Goal: Task Accomplishment & Management: Complete application form

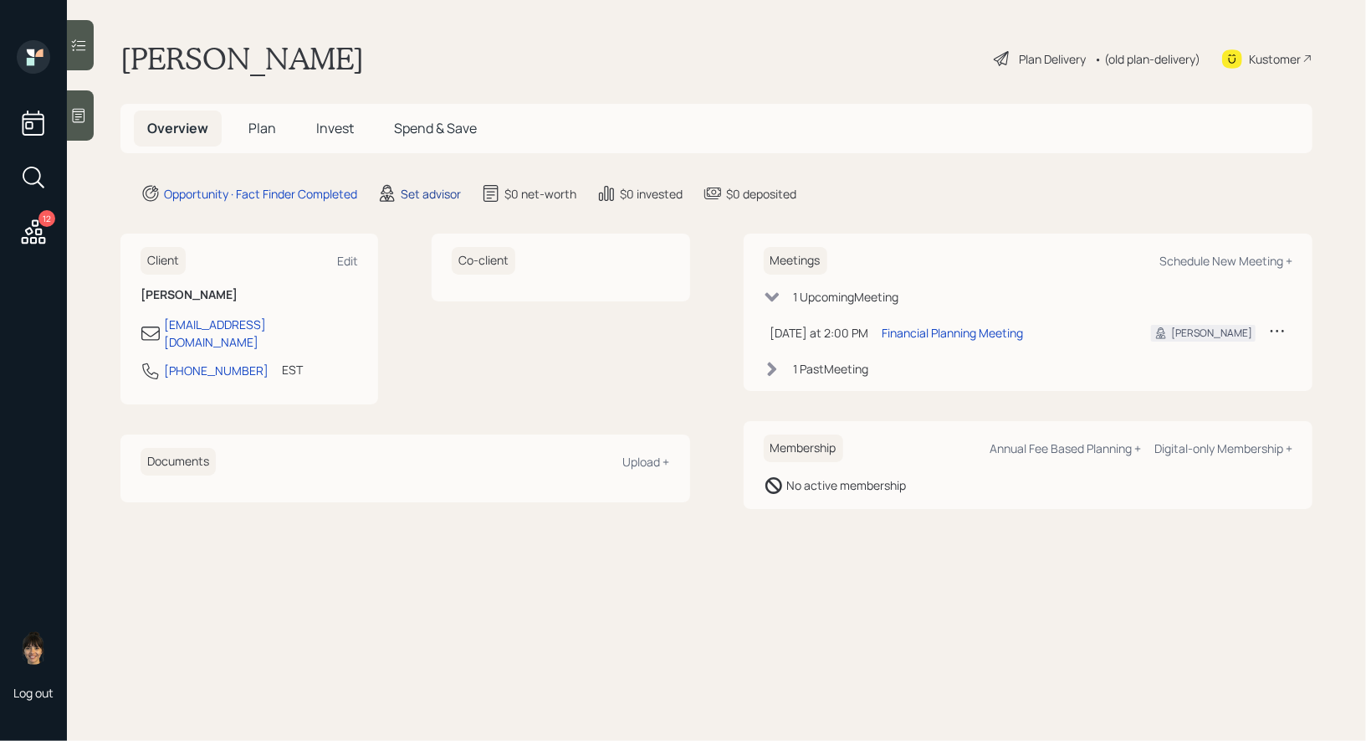
click at [423, 194] on div "Set advisor" at bounding box center [431, 194] width 60 height 18
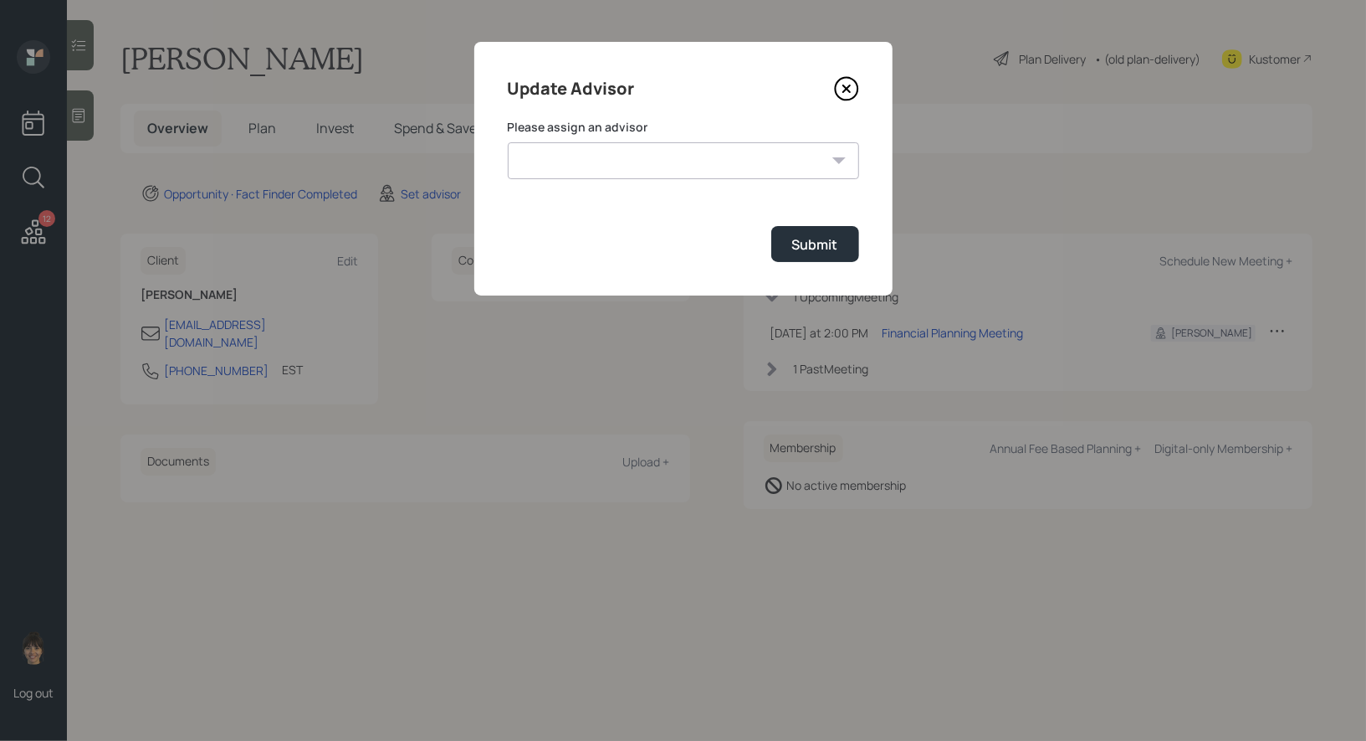
click at [639, 162] on select "[PERSON_NAME] [PERSON_NAME] [PERSON_NAME] [PERSON_NAME] End [PERSON_NAME] [PERS…" at bounding box center [683, 160] width 351 height 37
select select "8b79112e-3cfb-44f9-89e7-15267fe946c1"
click at [508, 142] on select "[PERSON_NAME] [PERSON_NAME] [PERSON_NAME] [PERSON_NAME] End [PERSON_NAME] [PERS…" at bounding box center [683, 160] width 351 height 37
click at [818, 238] on div "Submit" at bounding box center [815, 244] width 46 height 18
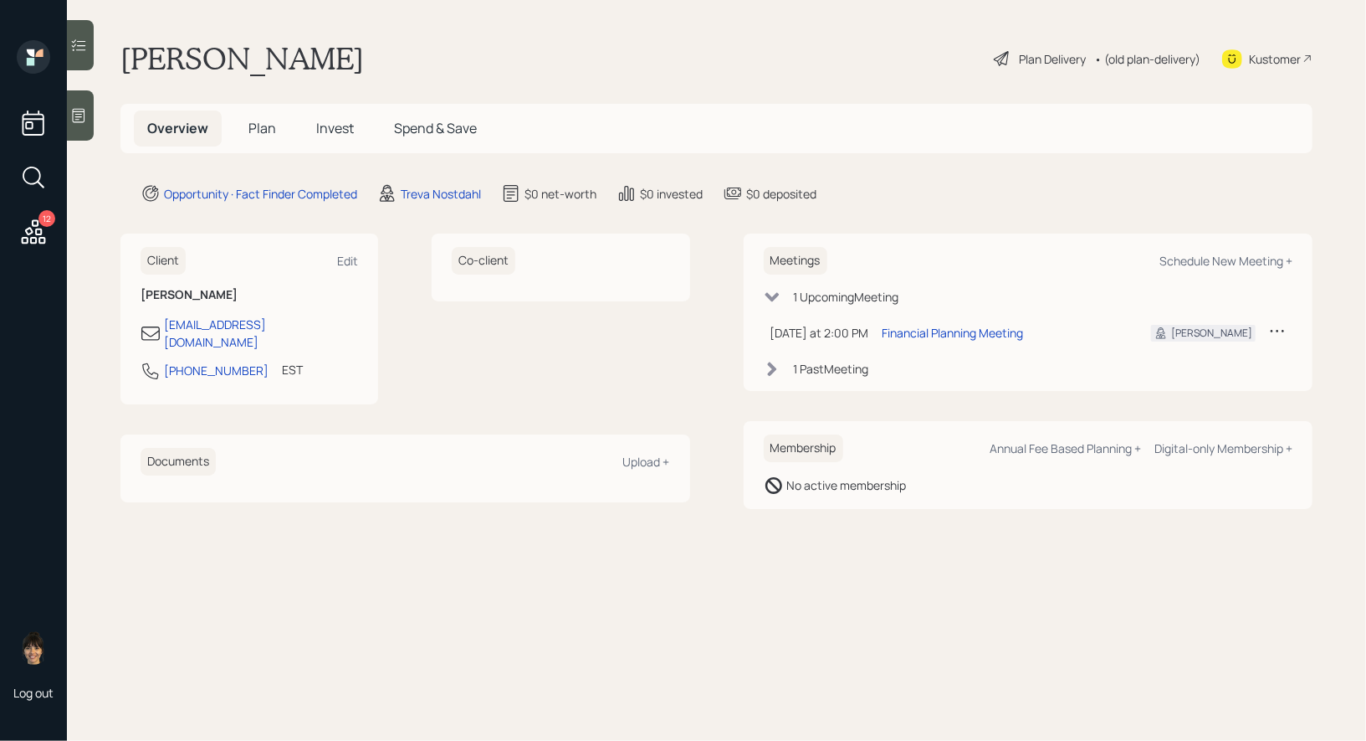
click at [77, 110] on icon at bounding box center [78, 115] width 17 height 17
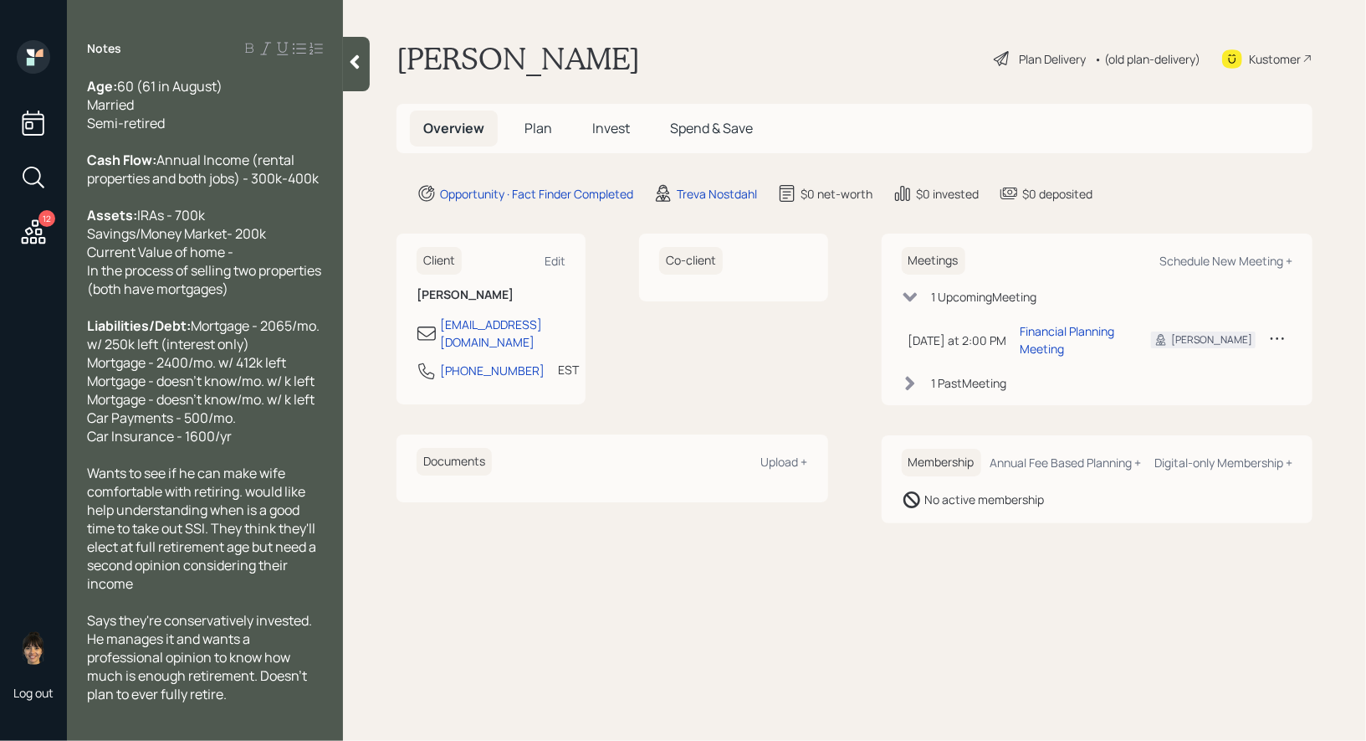
scroll to position [211, 0]
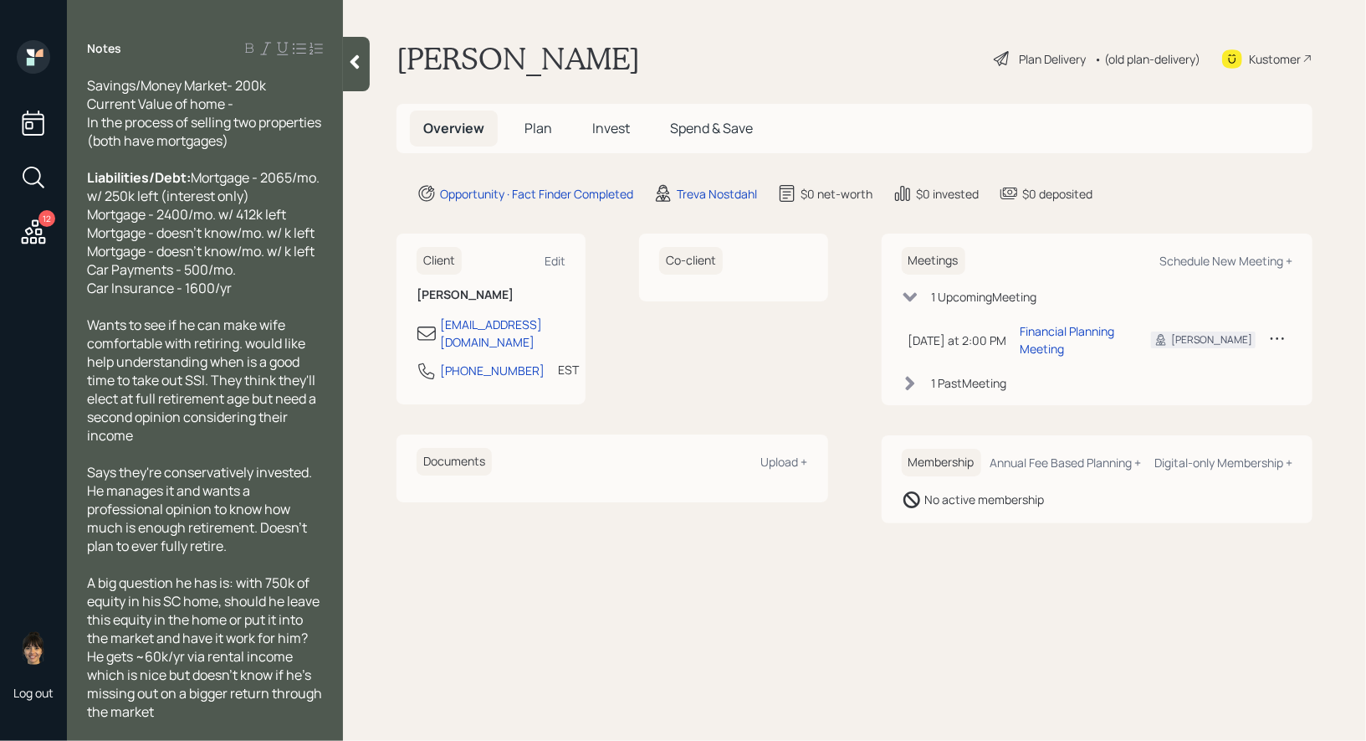
click at [542, 126] on span "Plan" at bounding box center [539, 128] width 28 height 18
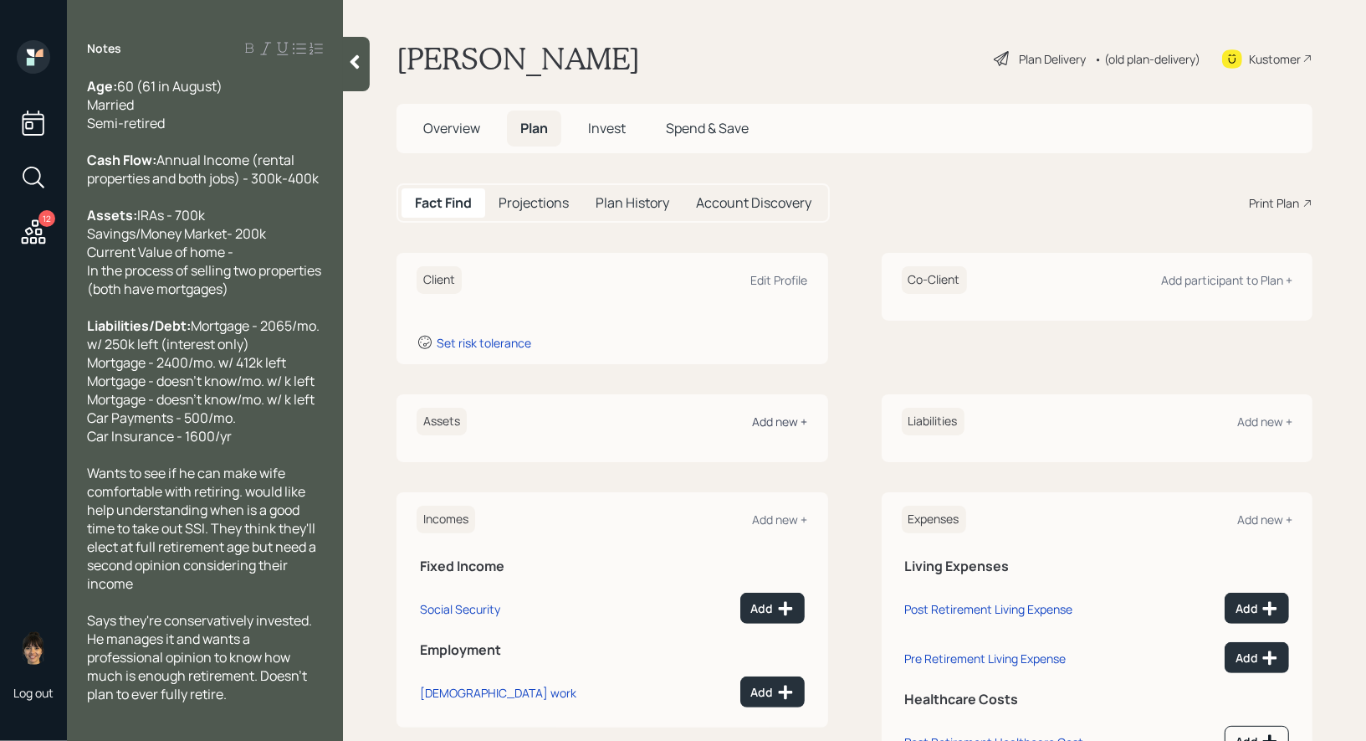
click at [790, 421] on div "Add new +" at bounding box center [780, 421] width 55 height 16
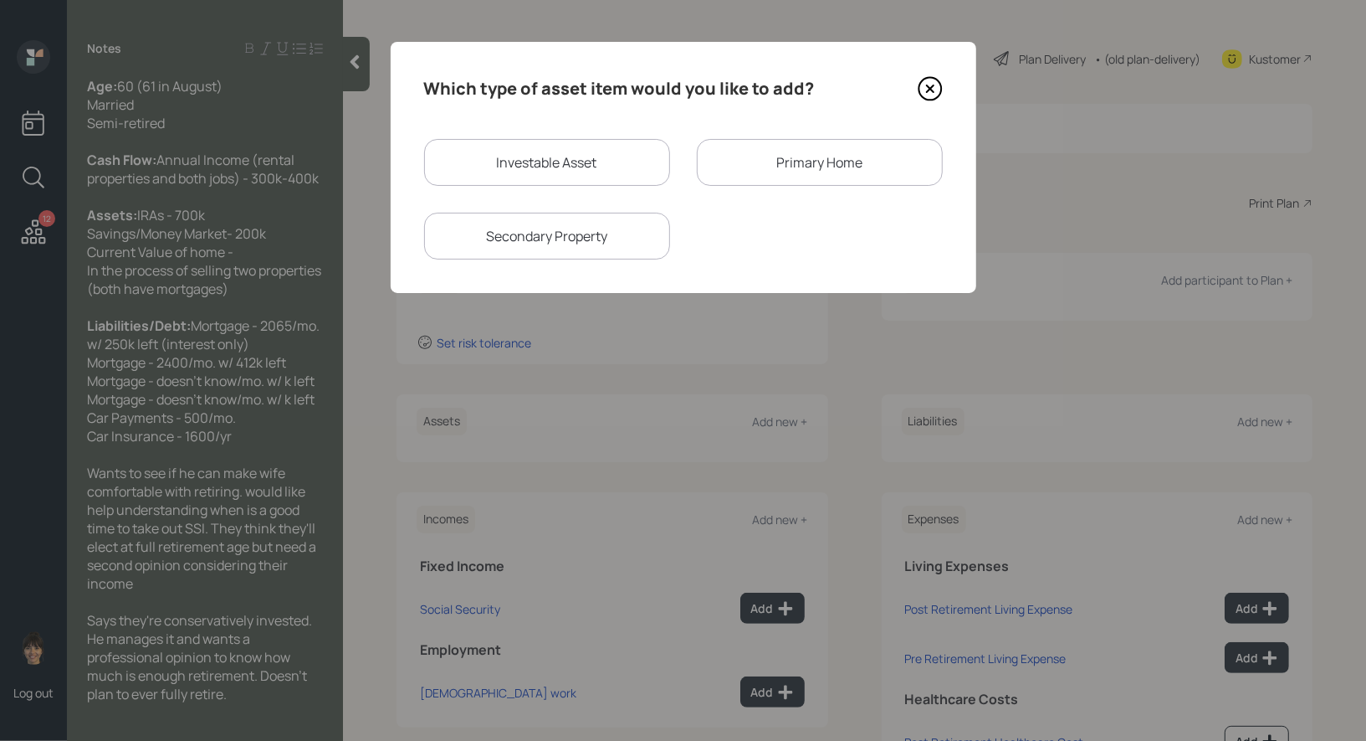
click at [605, 156] on div "Investable Asset" at bounding box center [547, 162] width 246 height 47
select select "taxable"
select select "balanced"
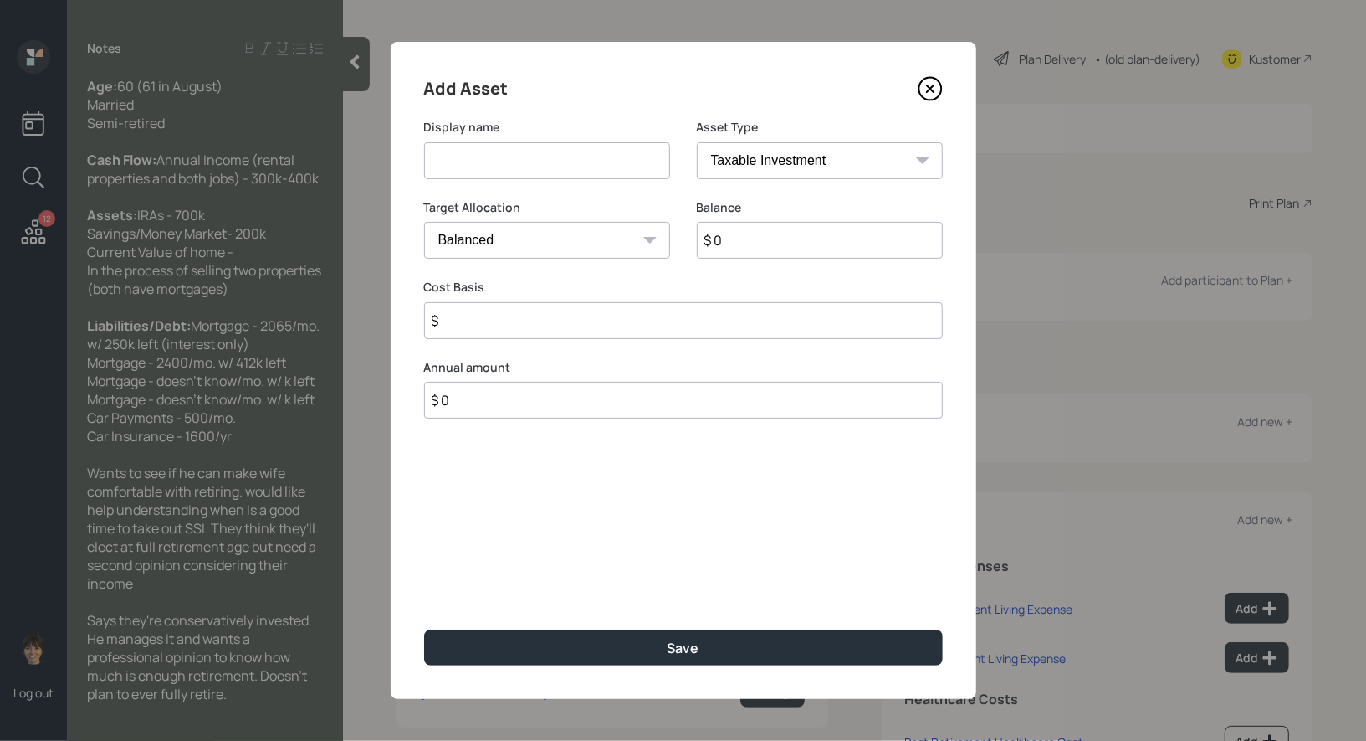
click at [597, 163] on input at bounding box center [547, 160] width 246 height 37
type input "IRA's"
click at [859, 153] on select "SEP [PERSON_NAME] IRA 401(k) [PERSON_NAME] 401(k) 403(b) [PERSON_NAME] 403(b) 4…" at bounding box center [820, 160] width 246 height 37
select select "ira"
click at [697, 142] on select "SEP [PERSON_NAME] IRA 401(k) [PERSON_NAME] 401(k) 403(b) [PERSON_NAME] 403(b) 4…" at bounding box center [820, 160] width 246 height 37
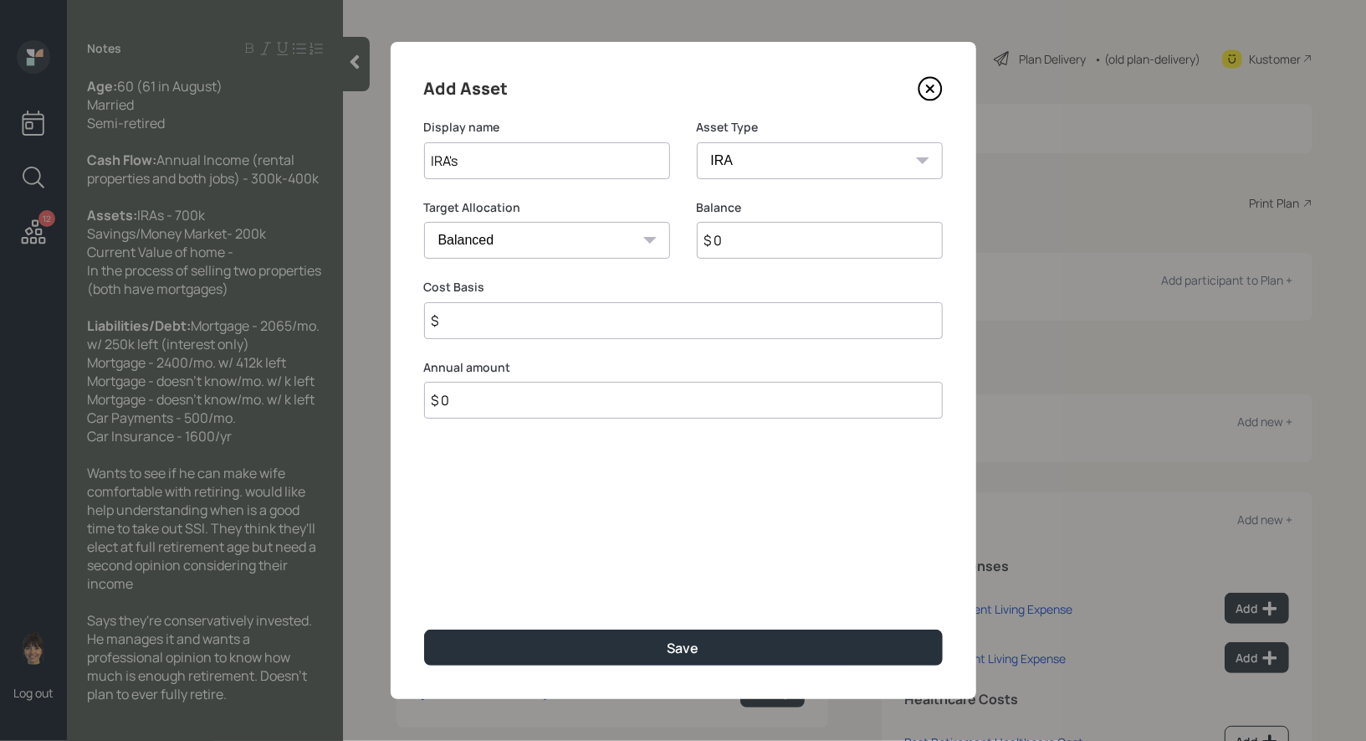
type input "$"
click at [797, 242] on input "$ 0" at bounding box center [820, 240] width 246 height 37
type input "$ 700,000"
click at [655, 328] on input "$" at bounding box center [683, 320] width 519 height 37
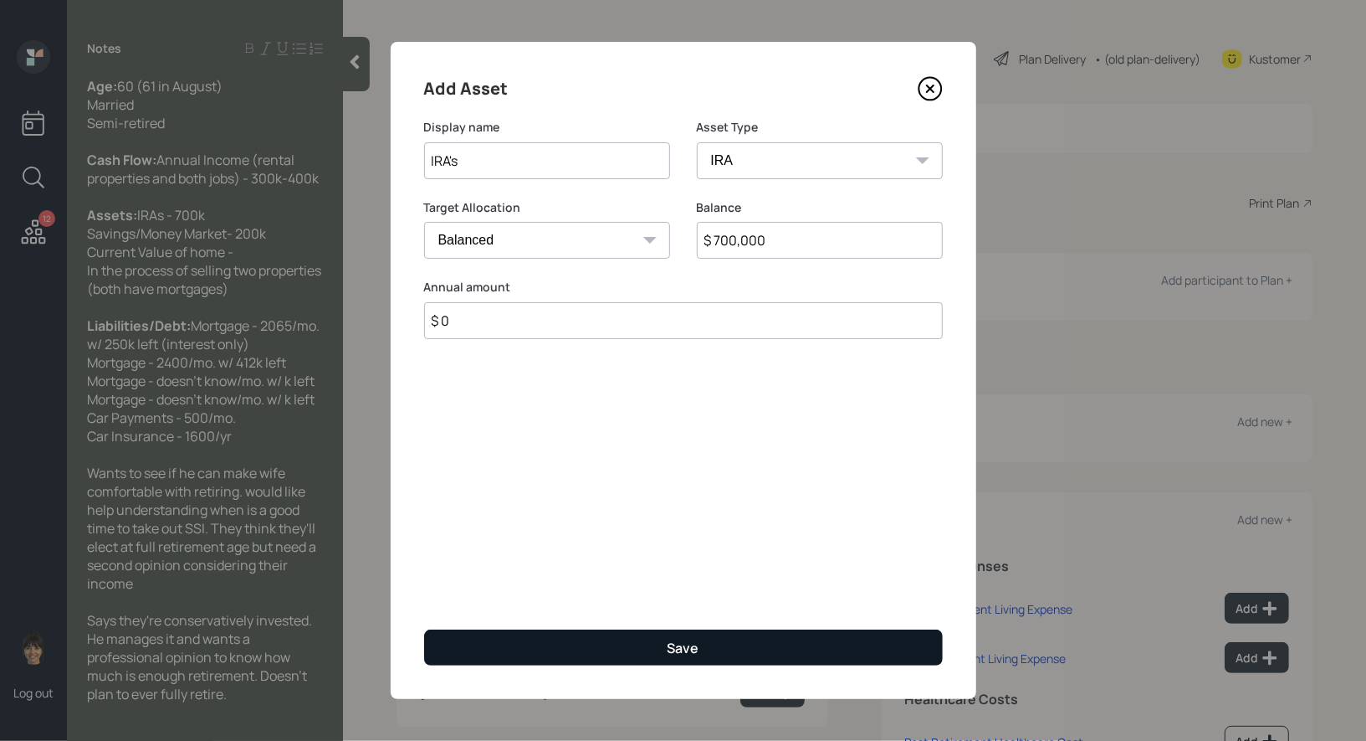
type input "$ 0"
click at [604, 645] on button "Save" at bounding box center [683, 647] width 519 height 36
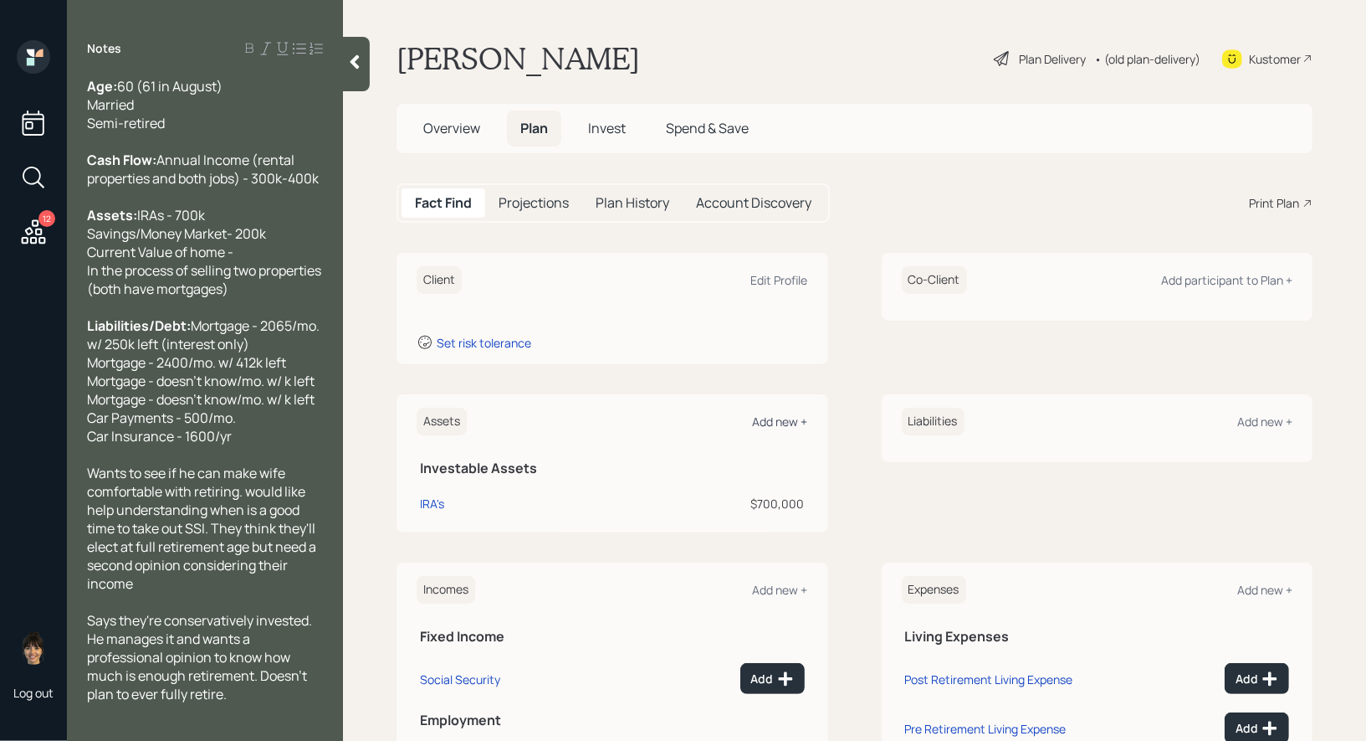
click at [785, 418] on div "Add new +" at bounding box center [780, 421] width 55 height 16
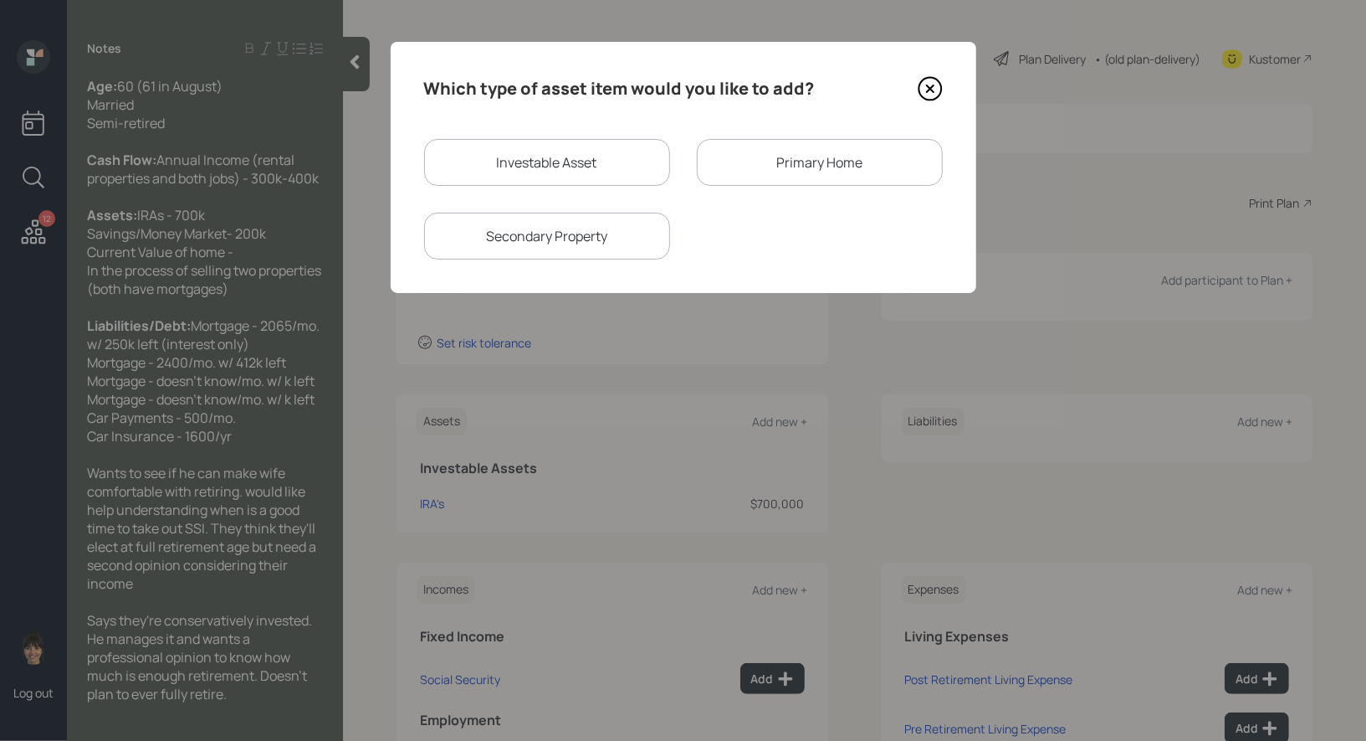
click at [613, 167] on div "Investable Asset" at bounding box center [547, 162] width 246 height 47
select select "taxable"
select select "balanced"
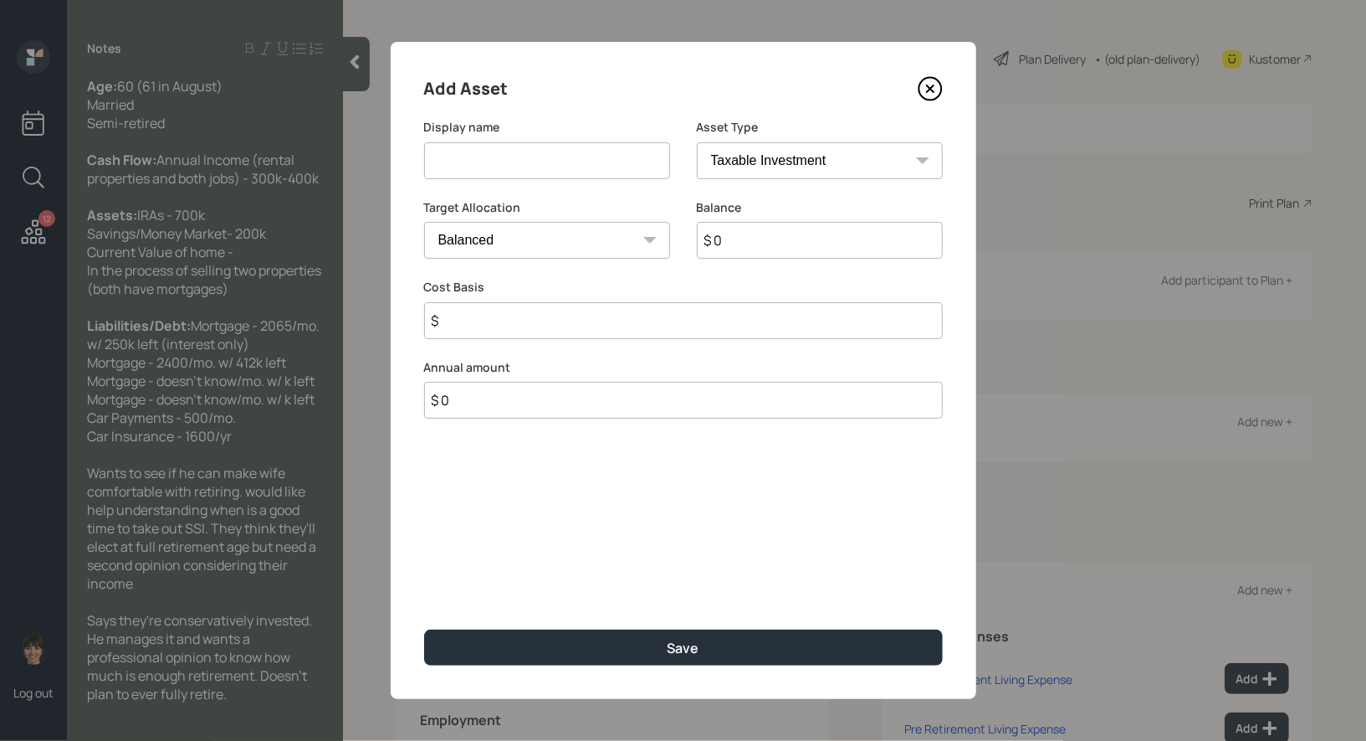
click at [579, 161] on input at bounding box center [547, 160] width 246 height 37
type input "Savings"
click at [802, 242] on input "$ 0" at bounding box center [820, 240] width 246 height 37
type input "$ 200,000"
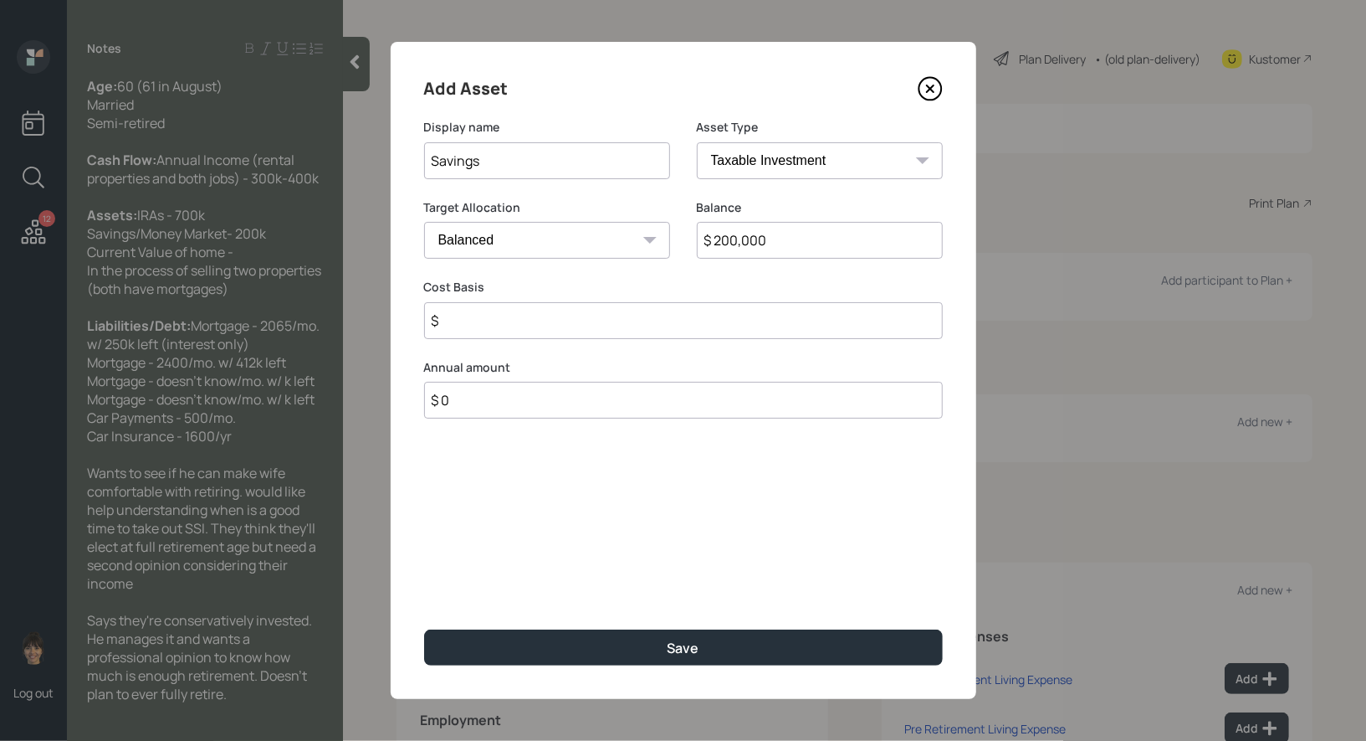
click at [597, 243] on select "Cash Conservative Balanced Aggressive" at bounding box center [547, 240] width 246 height 37
select select "uninvested"
click at [424, 222] on select "Cash Conservative Balanced Aggressive" at bounding box center [547, 240] width 246 height 37
click at [610, 326] on input "$" at bounding box center [683, 320] width 519 height 37
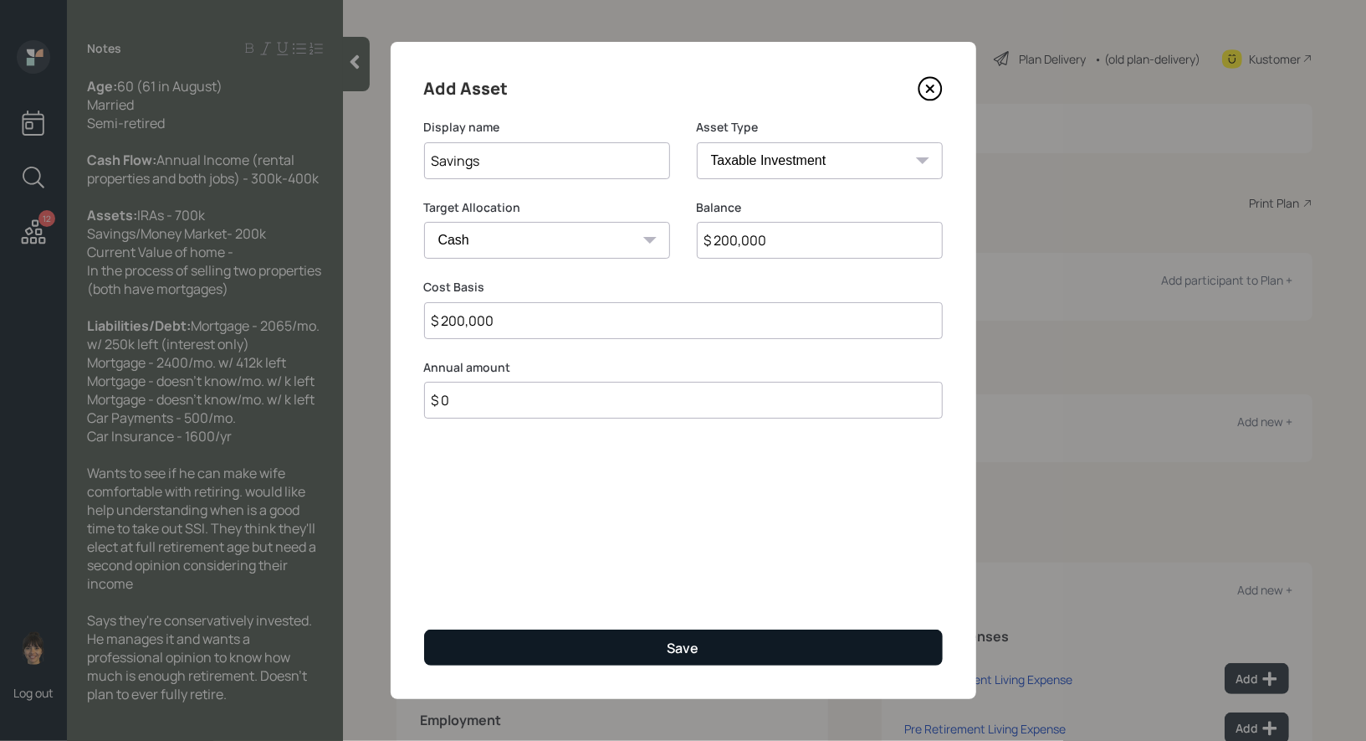
type input "$ 200,000"
click at [656, 643] on button "Save" at bounding box center [683, 647] width 519 height 36
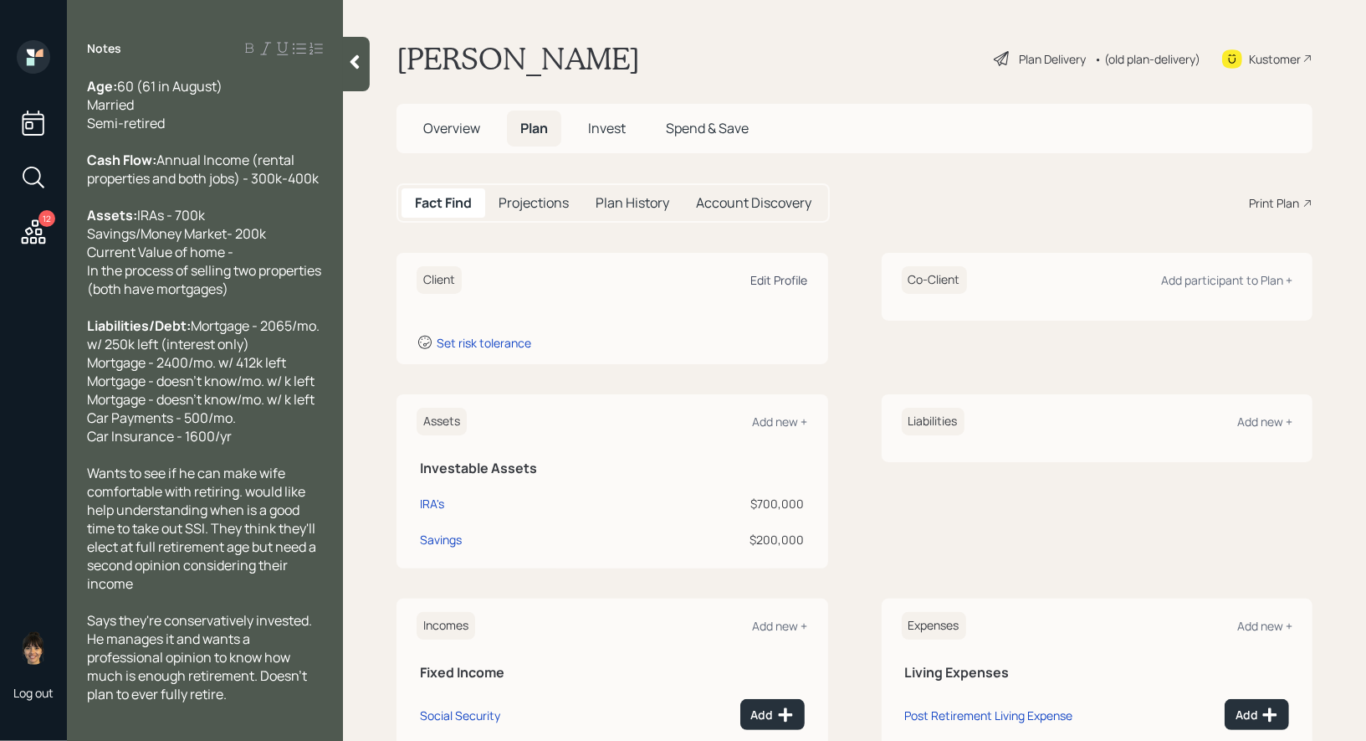
click at [783, 278] on div "Edit Profile" at bounding box center [779, 280] width 57 height 16
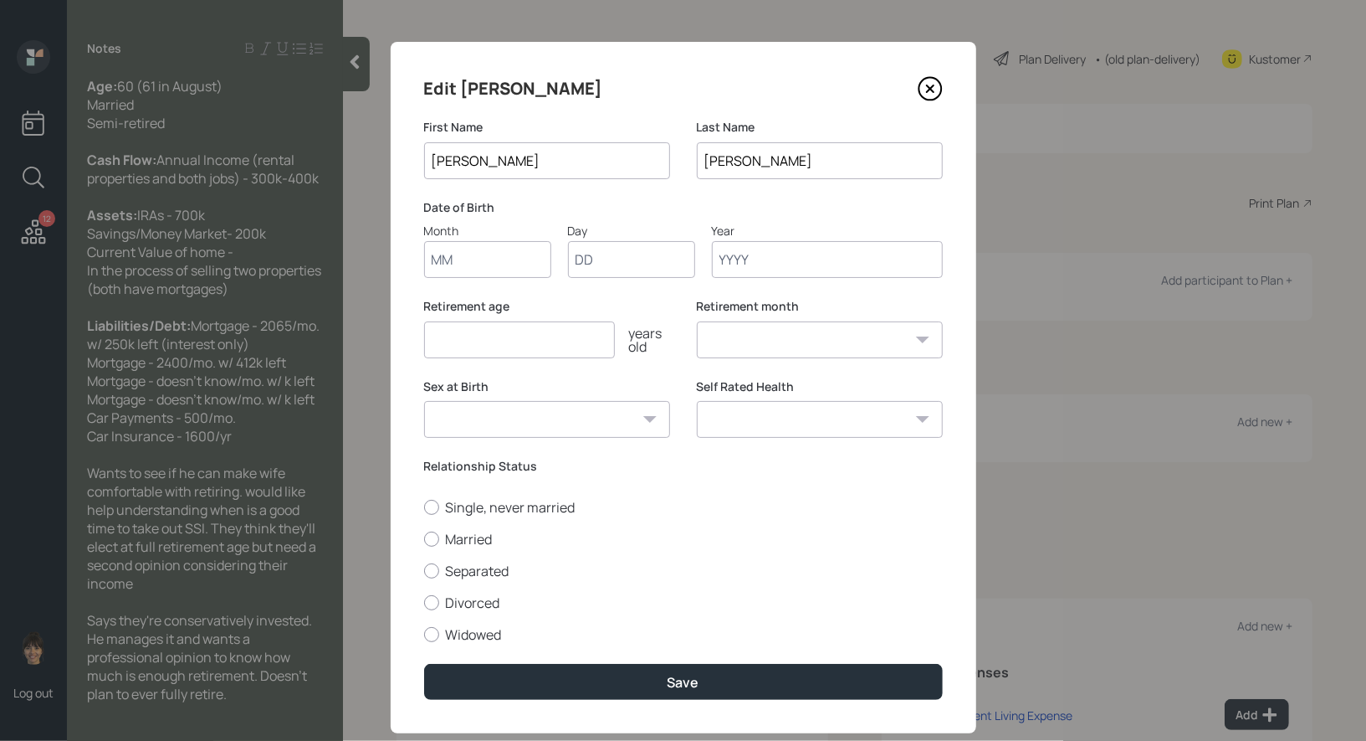
click at [490, 263] on input "Month" at bounding box center [487, 259] width 127 height 37
type input "01"
type input "1960"
select select "1"
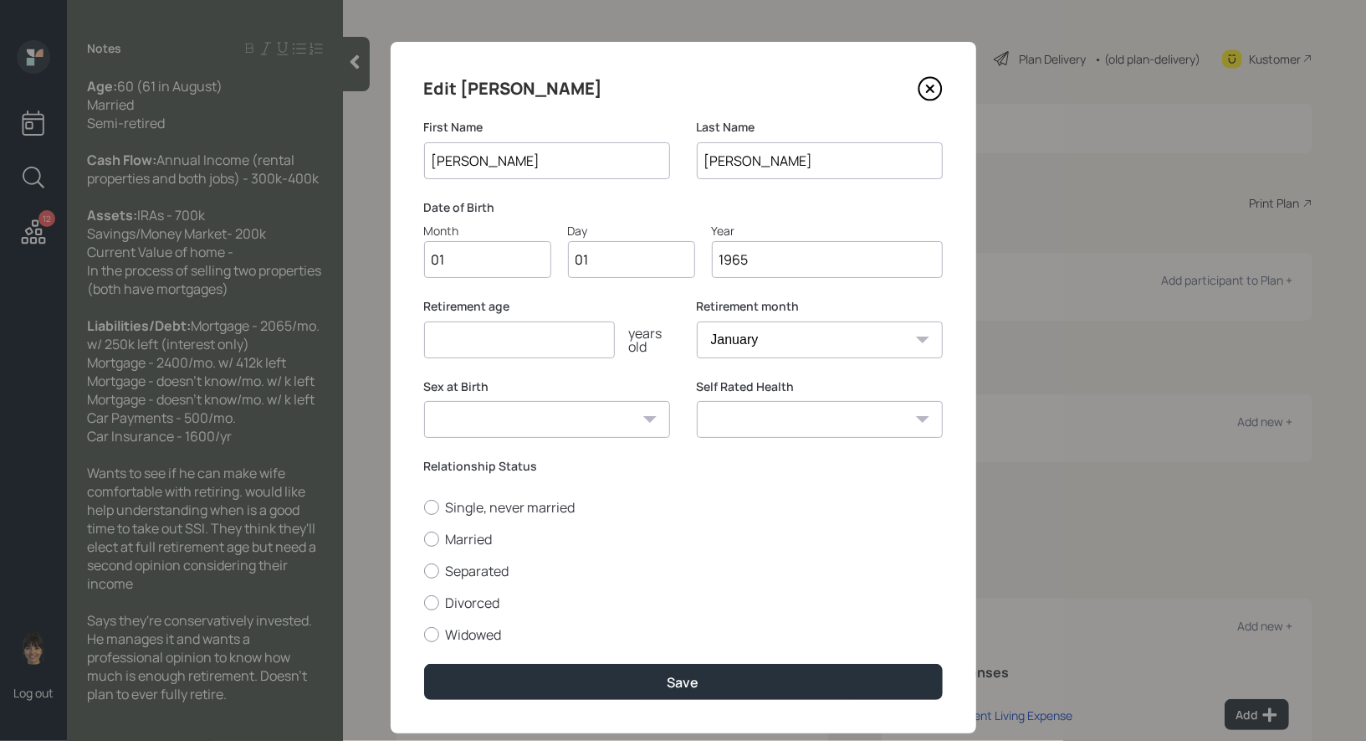
type input "1965"
click at [450, 344] on input "number" at bounding box center [519, 339] width 191 height 37
type input "67"
click at [428, 540] on div at bounding box center [431, 538] width 15 height 15
click at [424, 539] on input "Married" at bounding box center [423, 538] width 1 height 1
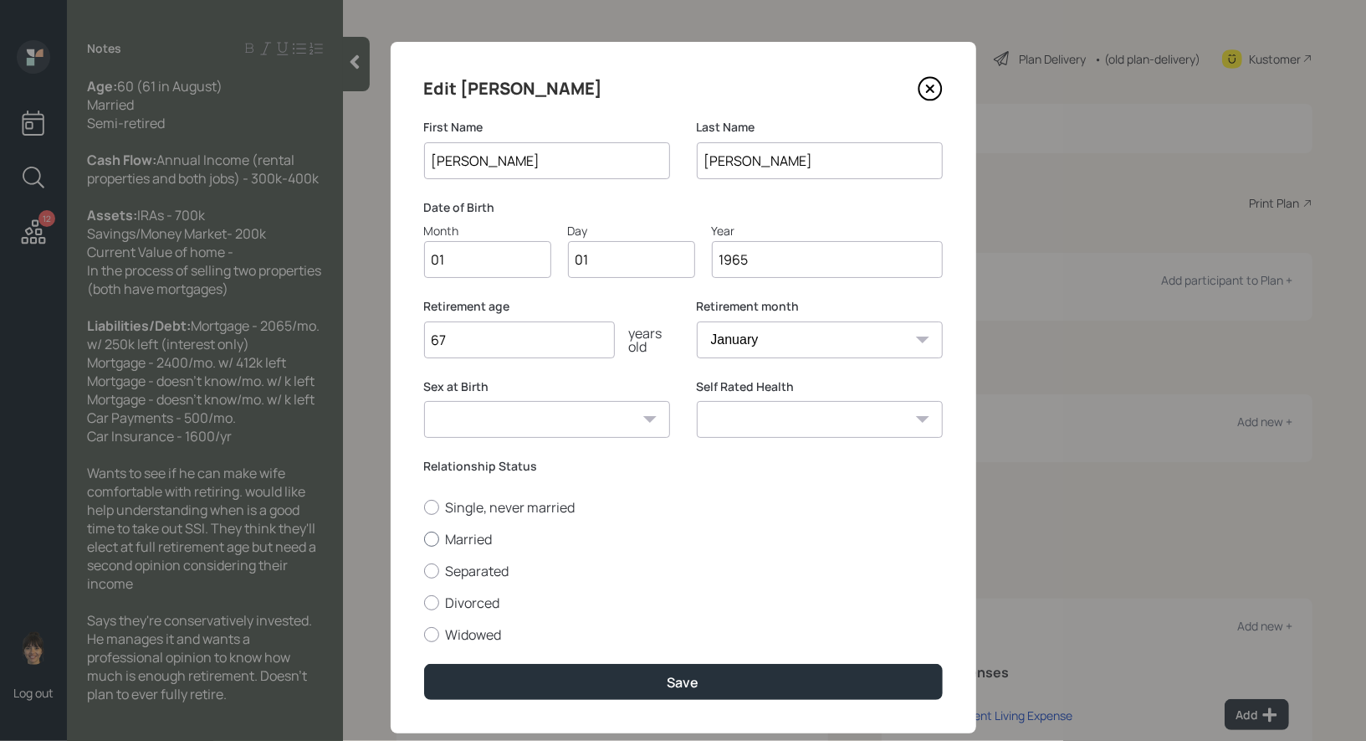
radio input "true"
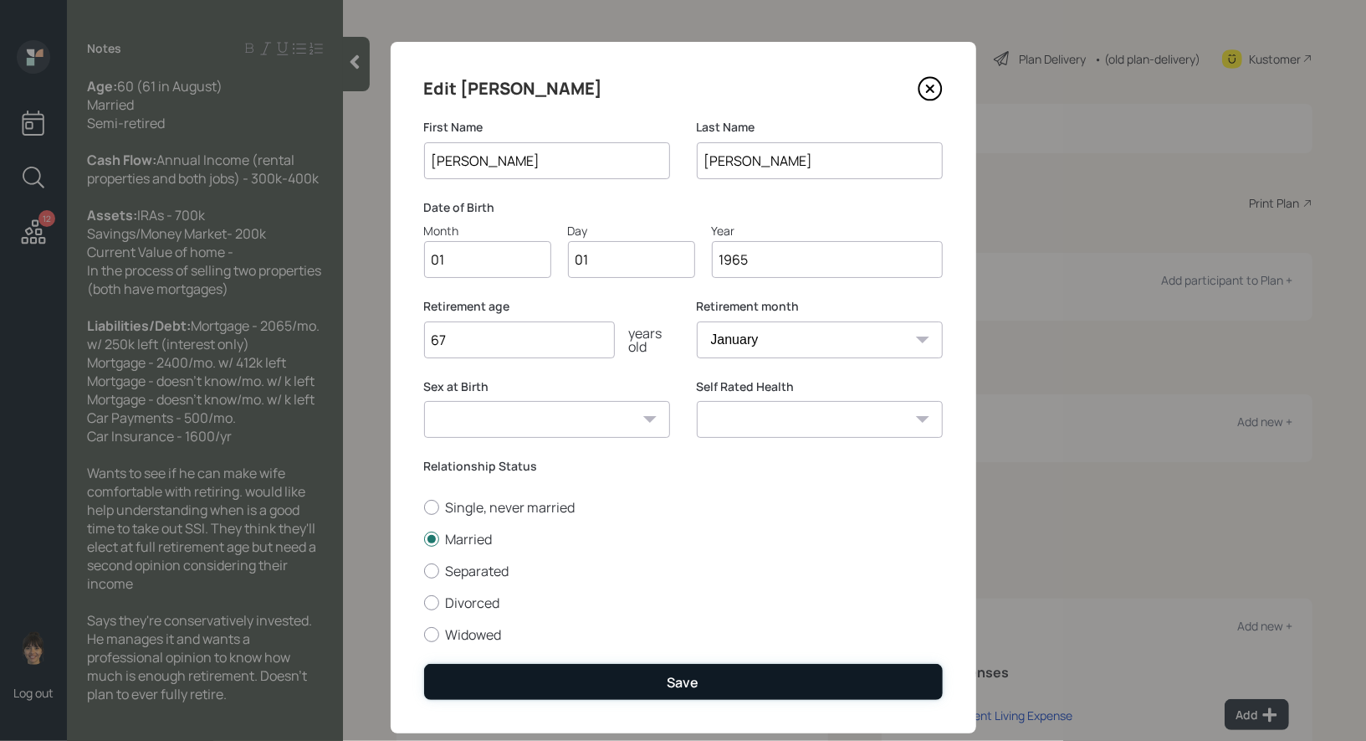
click at [487, 676] on button "Save" at bounding box center [683, 682] width 519 height 36
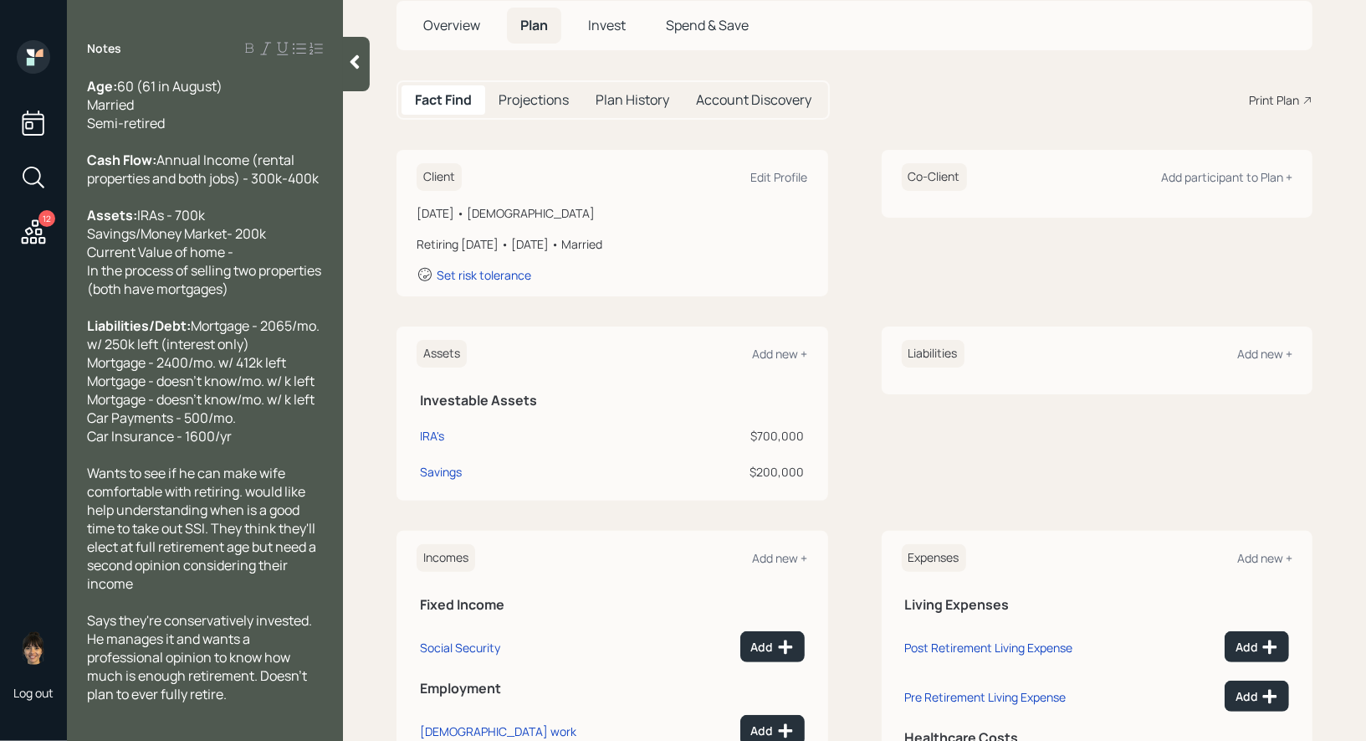
scroll to position [214, 0]
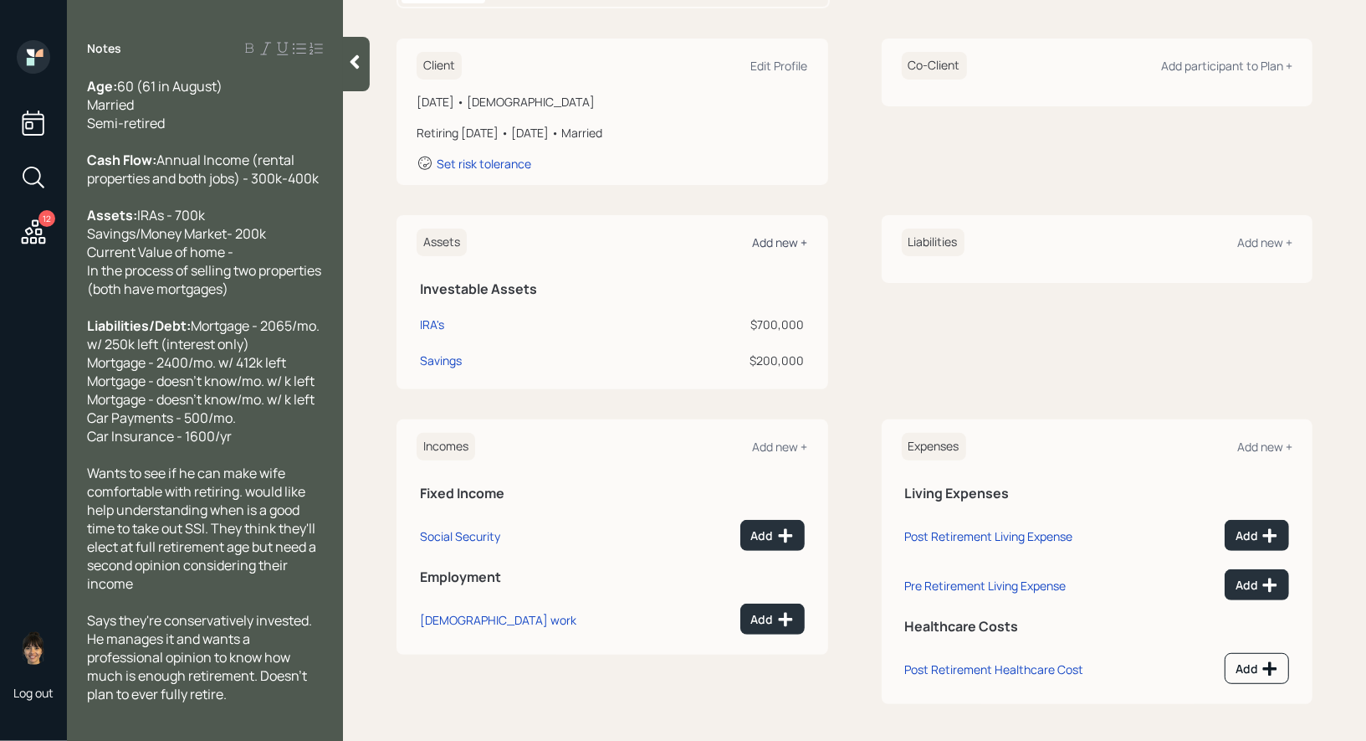
click at [773, 242] on div "Add new +" at bounding box center [780, 242] width 55 height 16
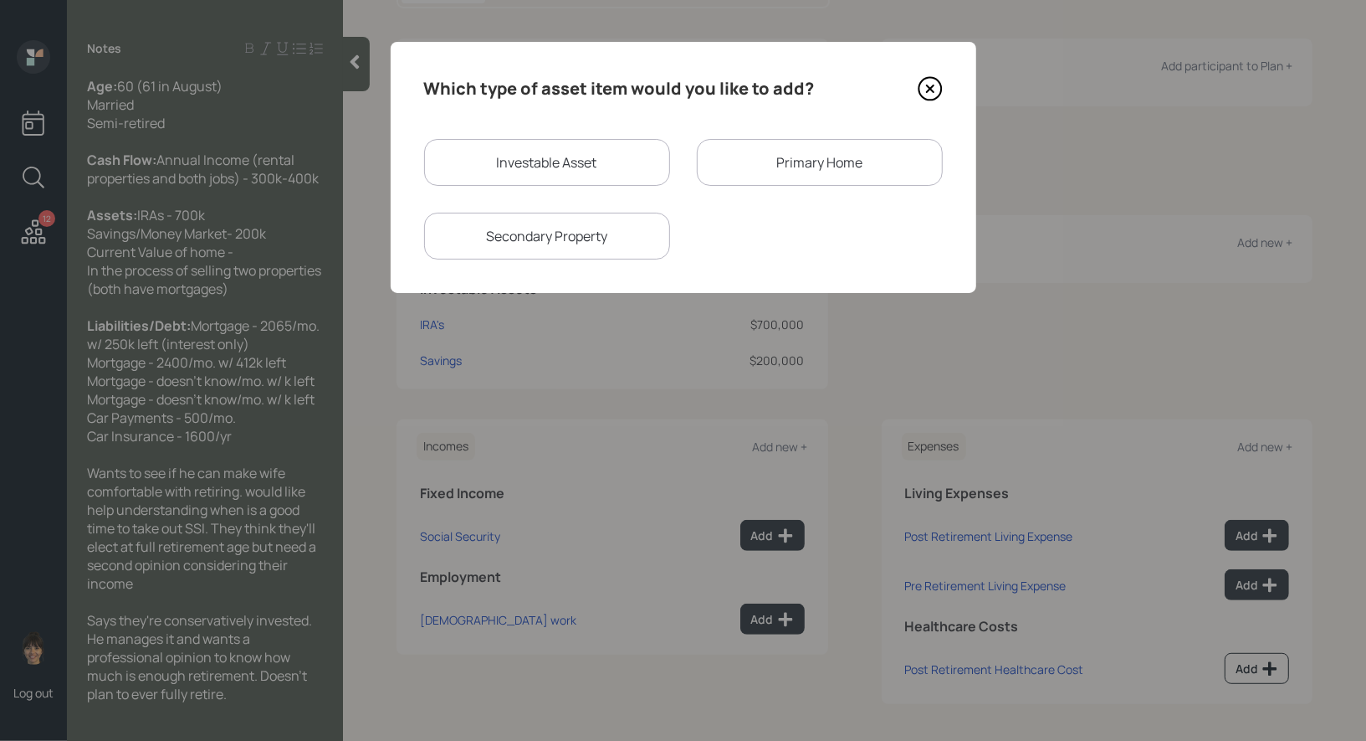
click at [752, 167] on div "Primary Home" at bounding box center [820, 162] width 246 height 47
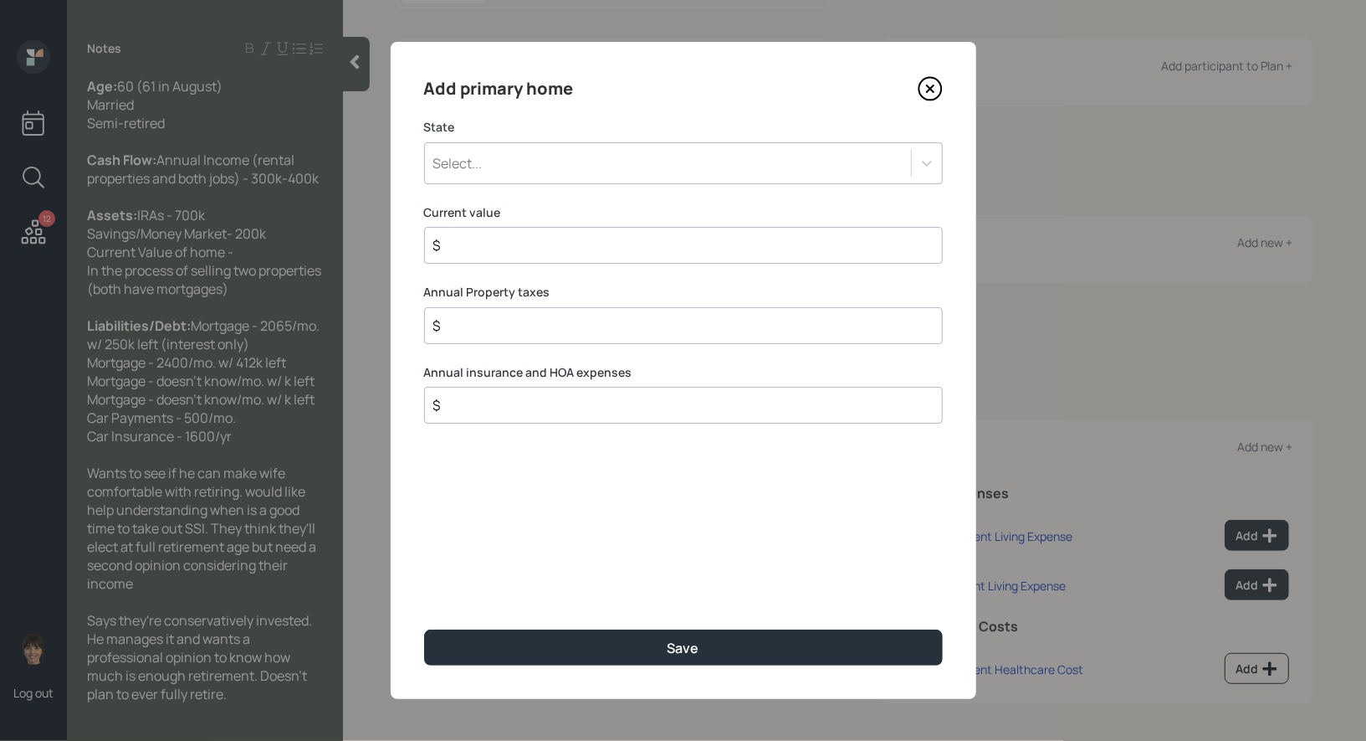
click at [599, 168] on div "Select..." at bounding box center [668, 163] width 486 height 28
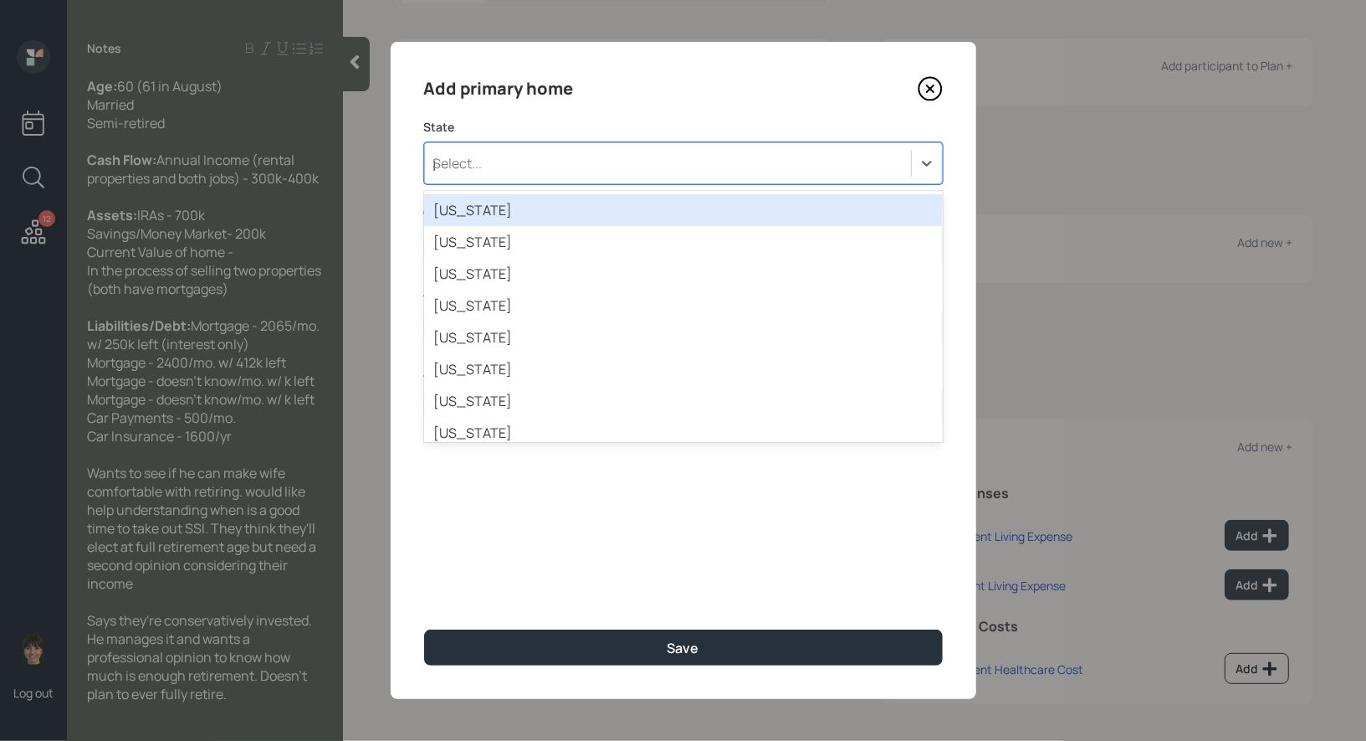
type input "pa"
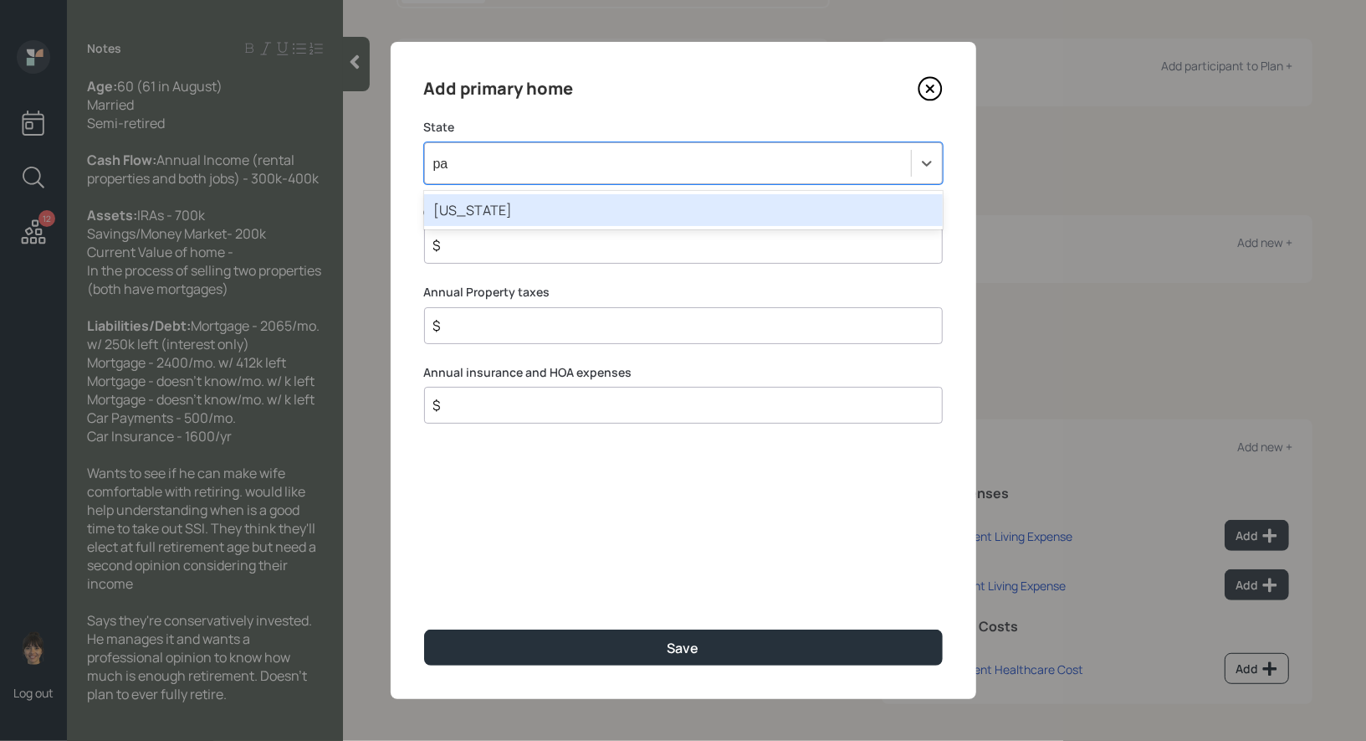
click at [566, 203] on div "[US_STATE]" at bounding box center [683, 210] width 519 height 32
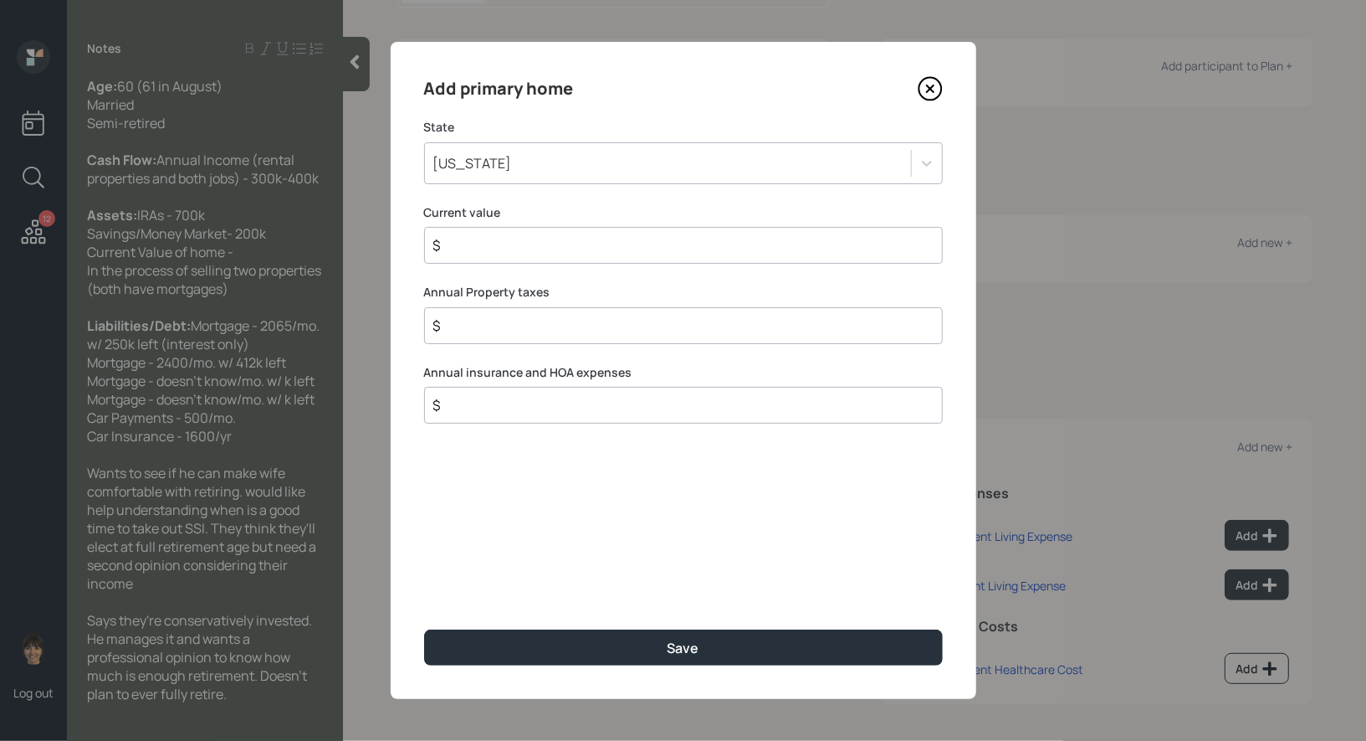
click at [520, 254] on input "$" at bounding box center [677, 245] width 490 height 20
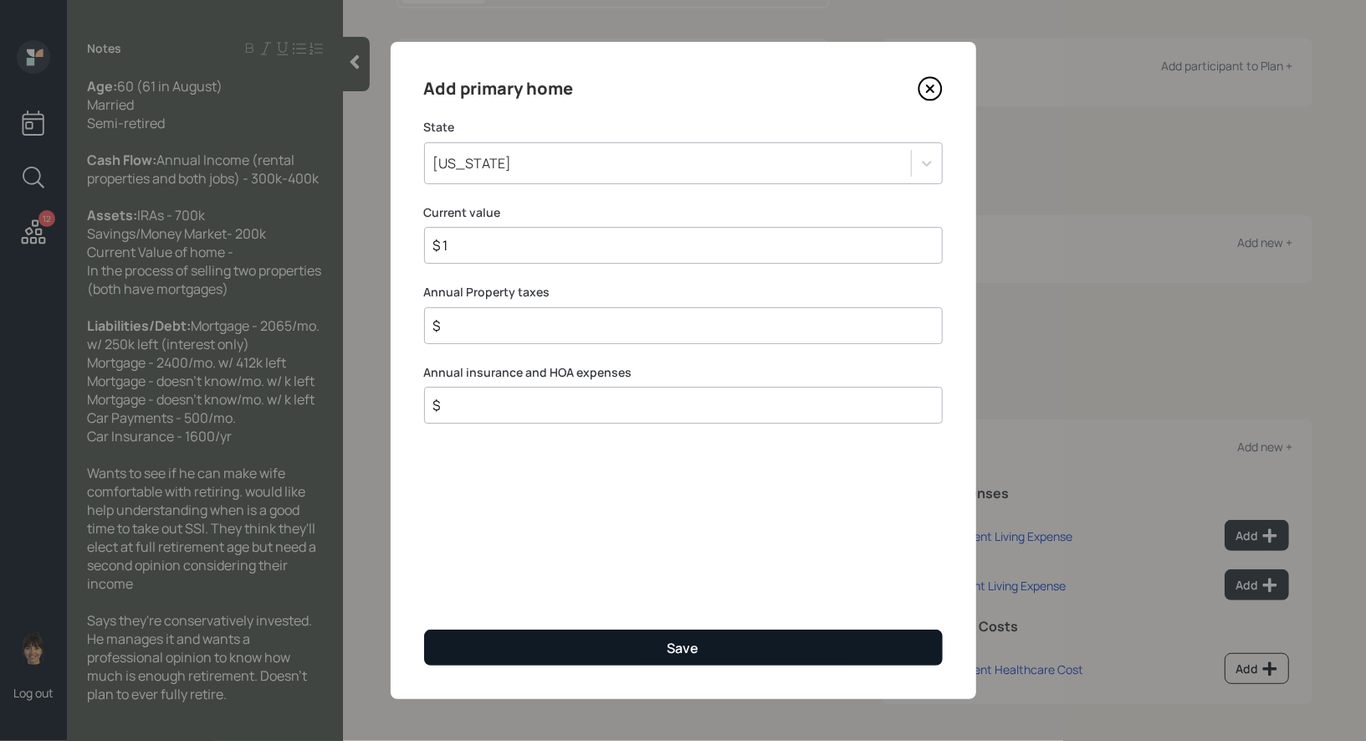
type input "$ 1"
click at [520, 648] on button "Save" at bounding box center [683, 647] width 519 height 36
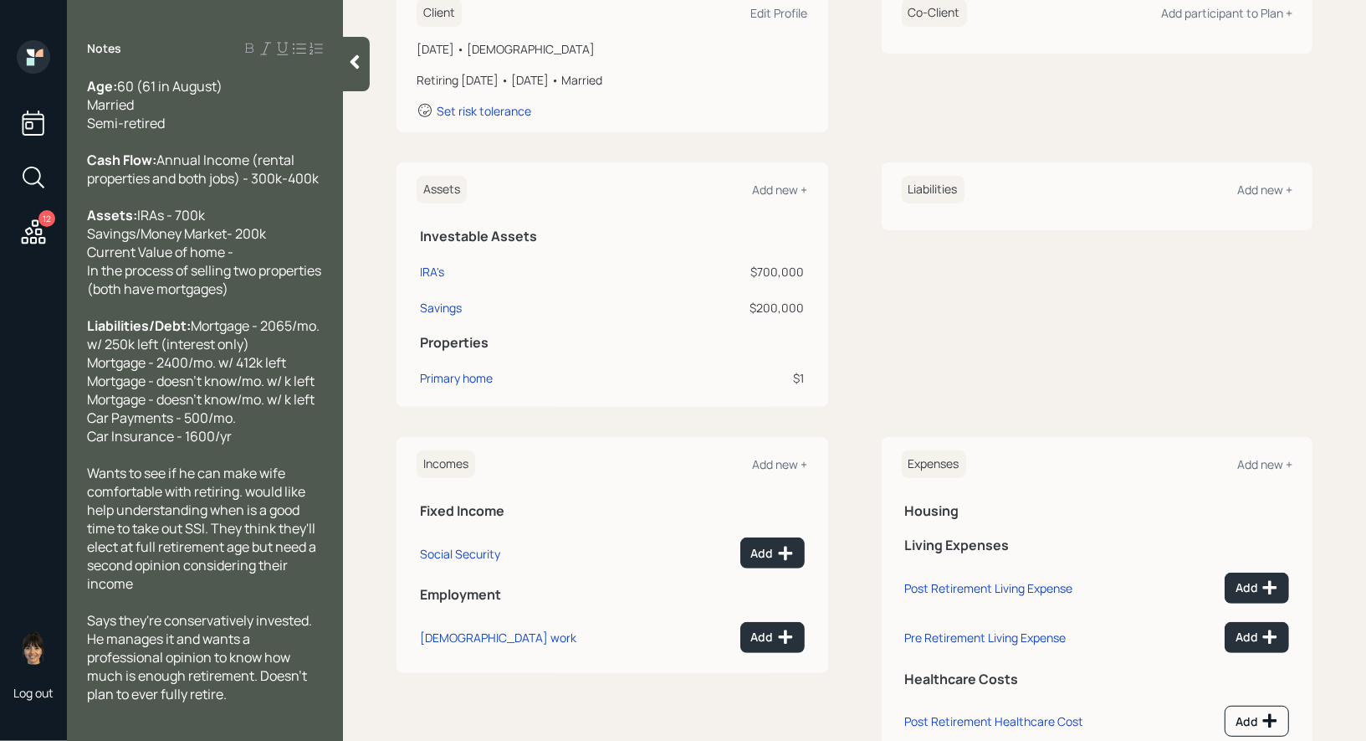
scroll to position [319, 0]
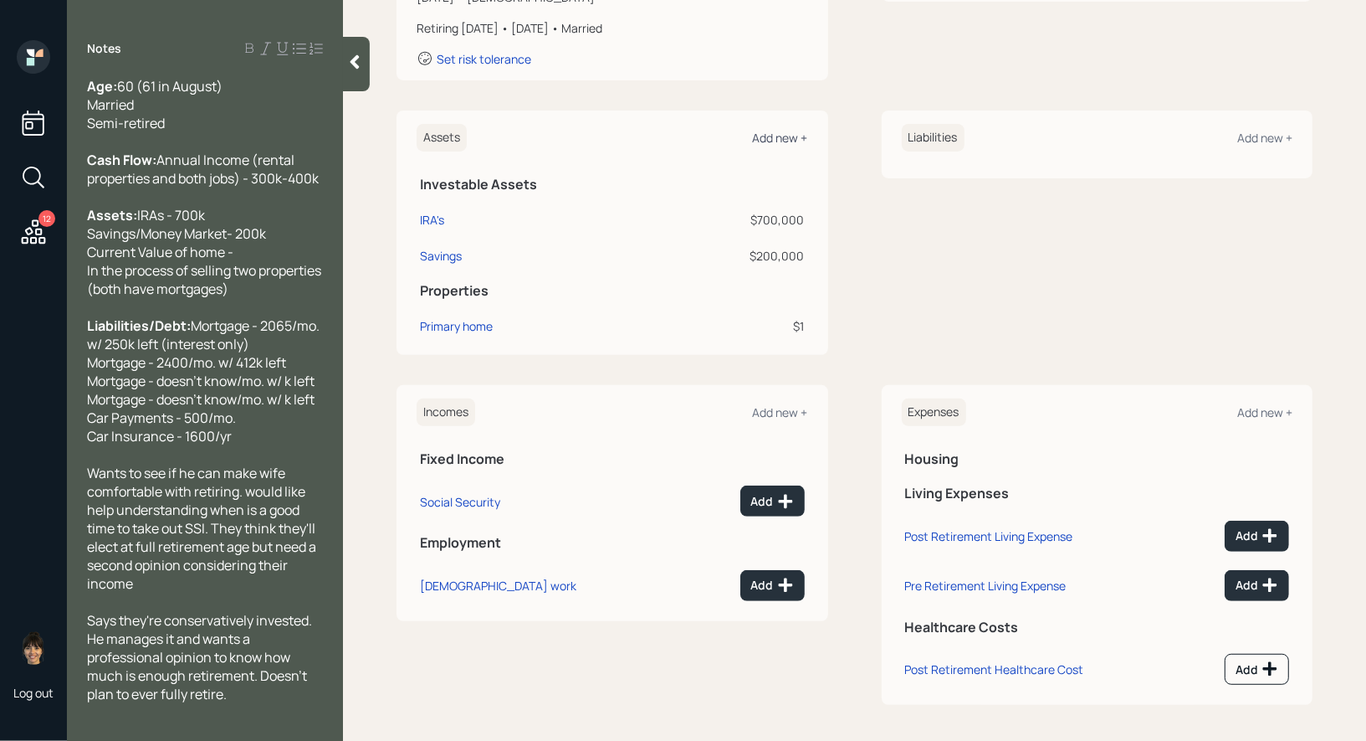
click at [781, 137] on div "Add new +" at bounding box center [780, 138] width 55 height 16
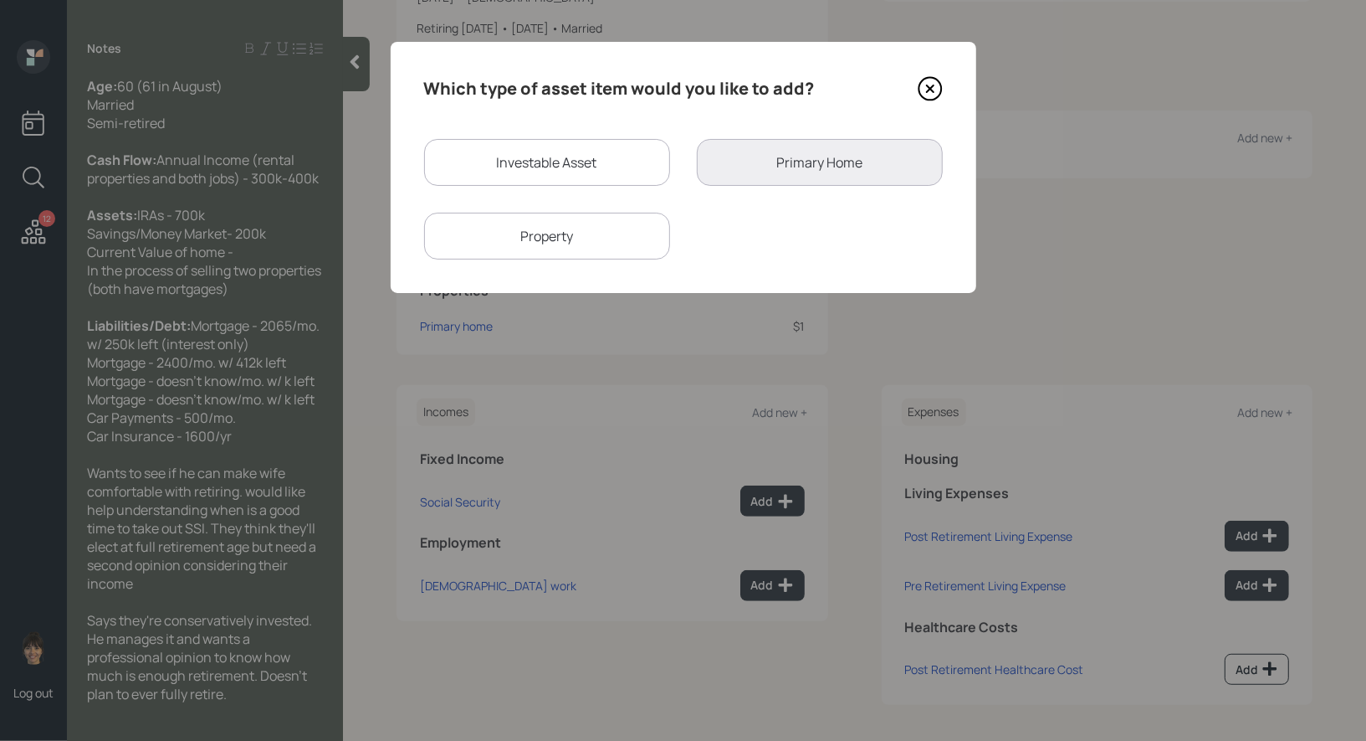
click at [547, 233] on div "Property" at bounding box center [547, 236] width 246 height 47
select select "rental_property"
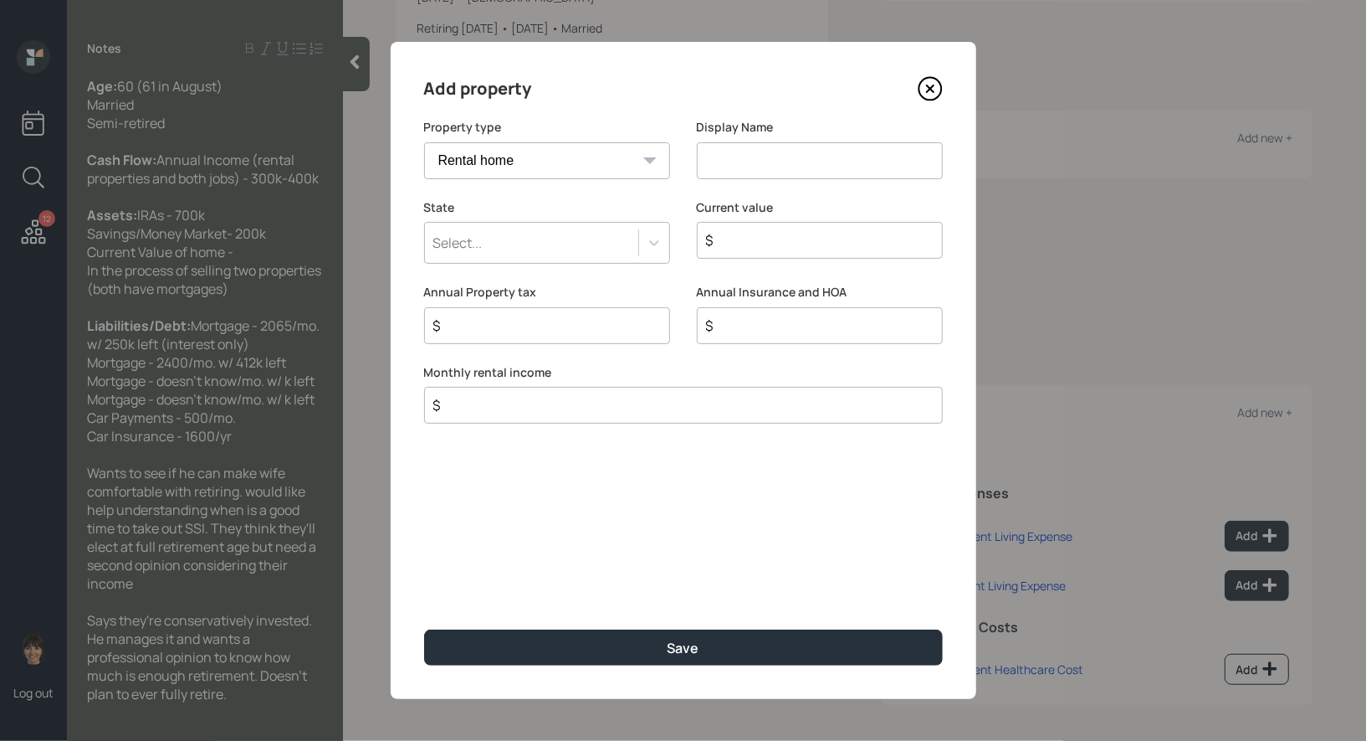
click at [735, 166] on input at bounding box center [820, 160] width 246 height 37
type input "Rental 1"
click at [606, 240] on div "Select..." at bounding box center [531, 242] width 213 height 28
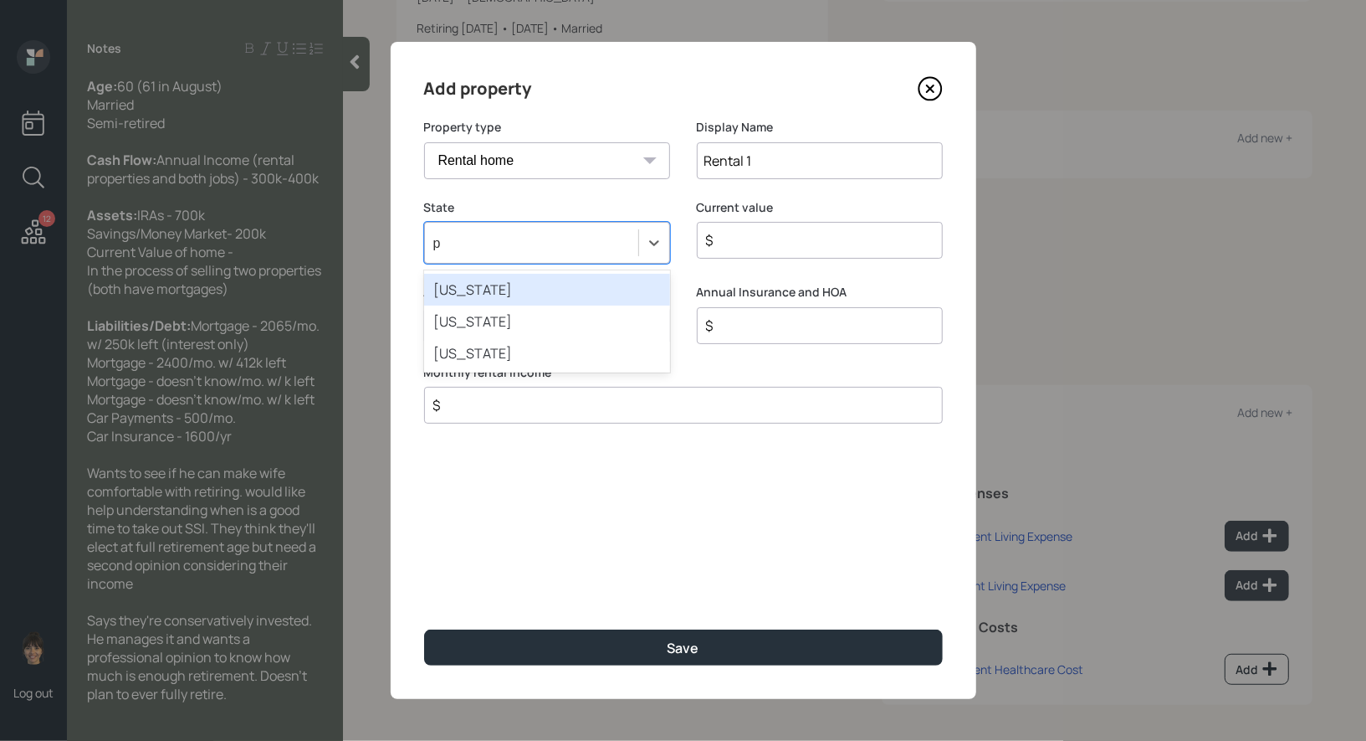
type input "pa"
click at [517, 288] on div "[US_STATE]" at bounding box center [547, 290] width 246 height 32
click at [565, 407] on input "$" at bounding box center [677, 405] width 490 height 20
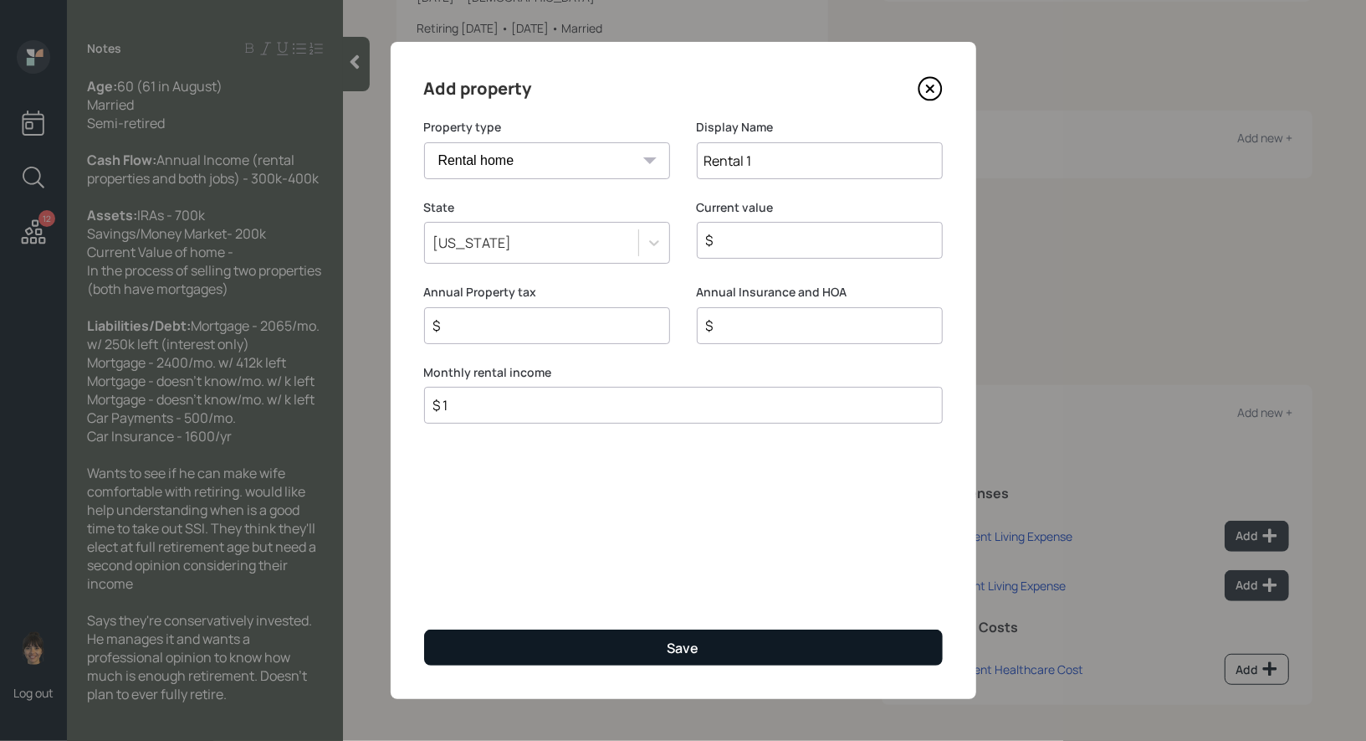
type input "$ 1"
click at [551, 652] on button "Save" at bounding box center [683, 647] width 519 height 36
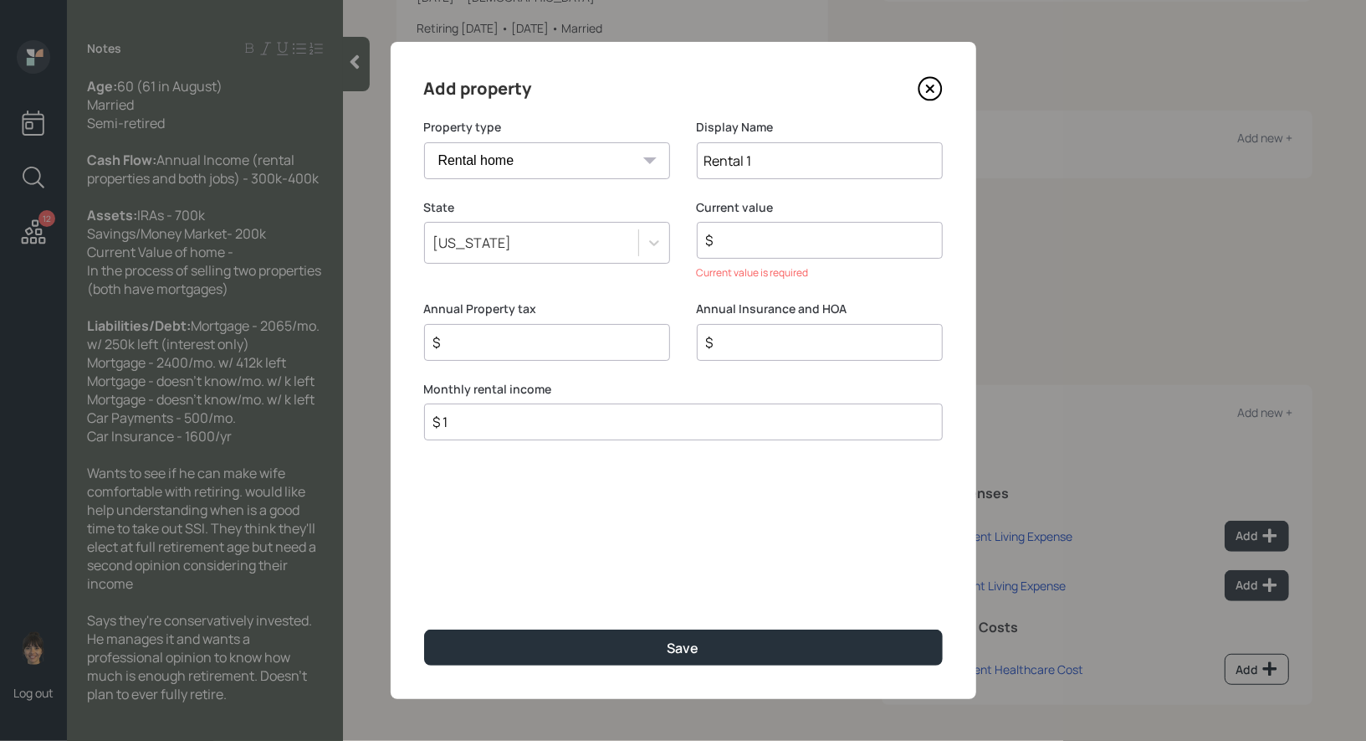
click at [774, 242] on input "$" at bounding box center [814, 240] width 218 height 20
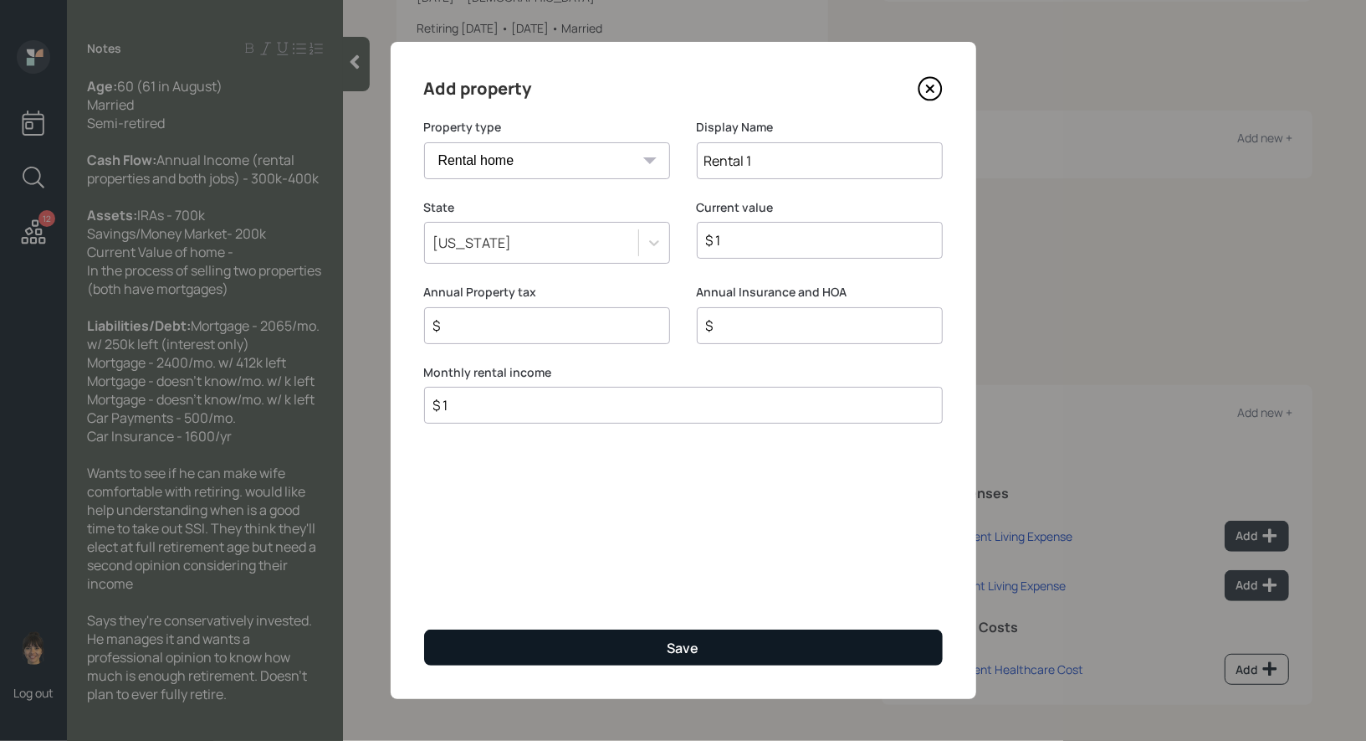
type input "$ 1"
click at [613, 643] on button "Save" at bounding box center [683, 647] width 519 height 36
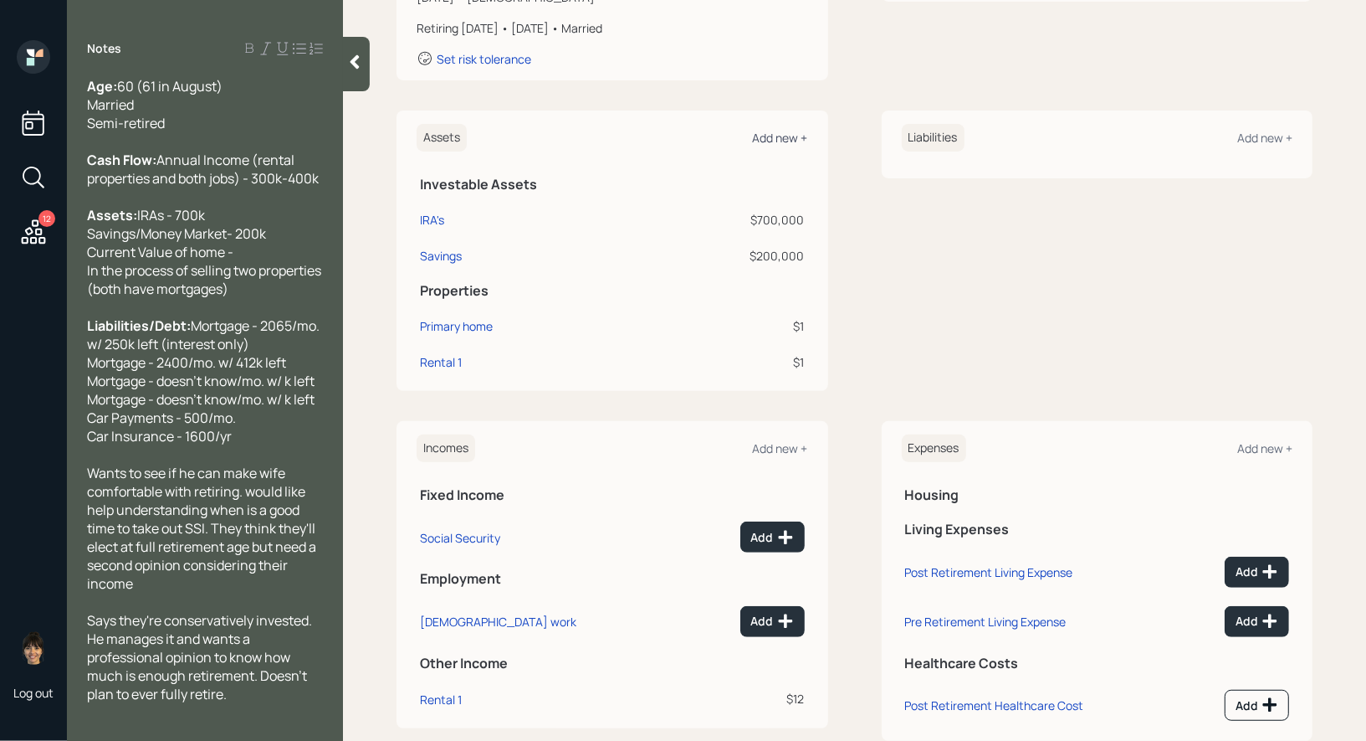
click at [773, 137] on div "Add new +" at bounding box center [780, 138] width 55 height 16
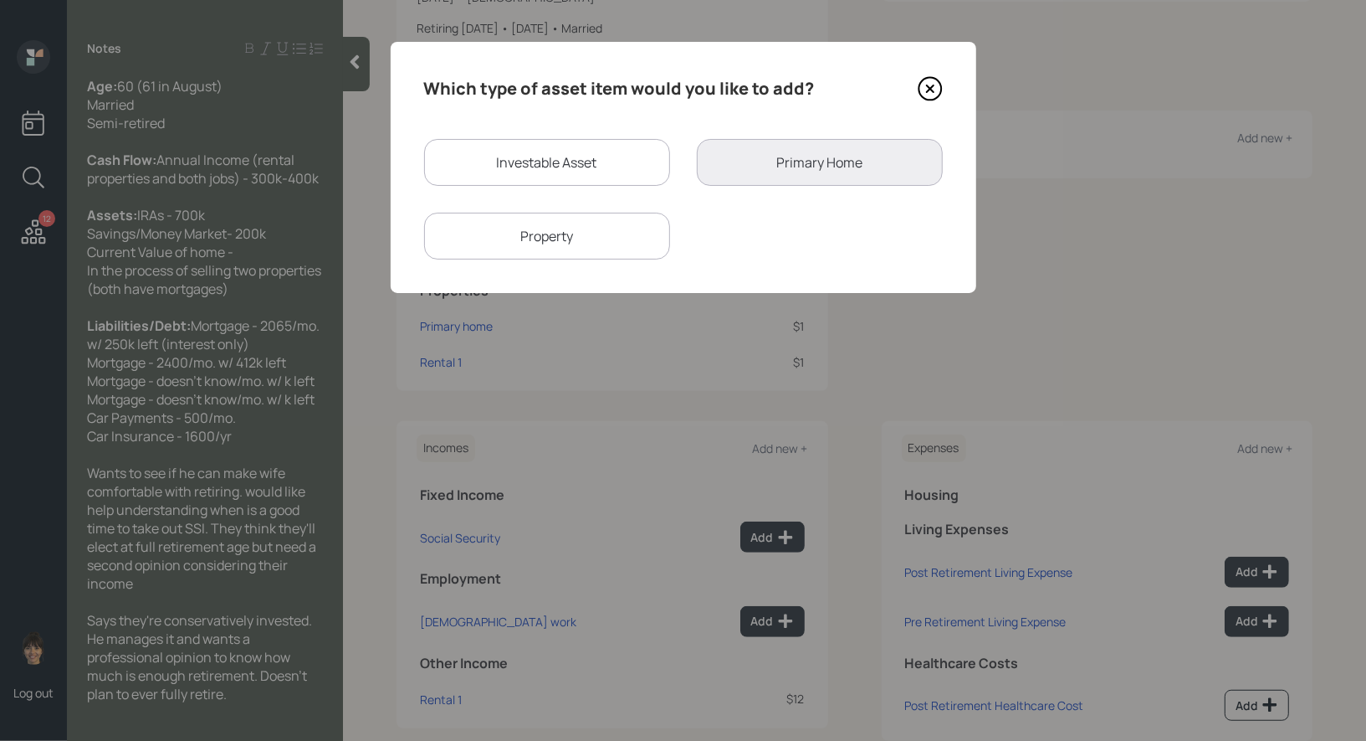
click at [566, 233] on div "Property" at bounding box center [547, 236] width 246 height 47
select select "rental_property"
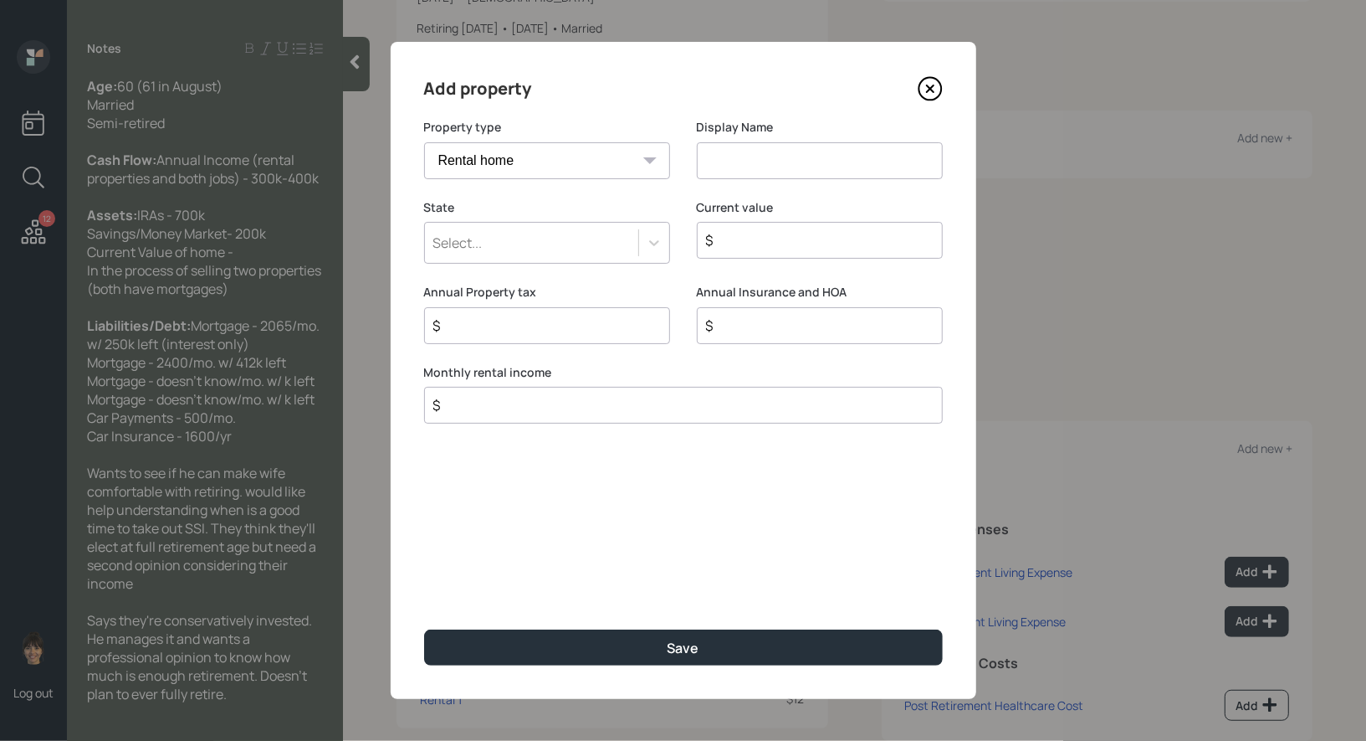
click at [766, 157] on input at bounding box center [820, 160] width 246 height 37
type input "Rental 2"
click at [596, 238] on div "Select..." at bounding box center [531, 242] width 213 height 28
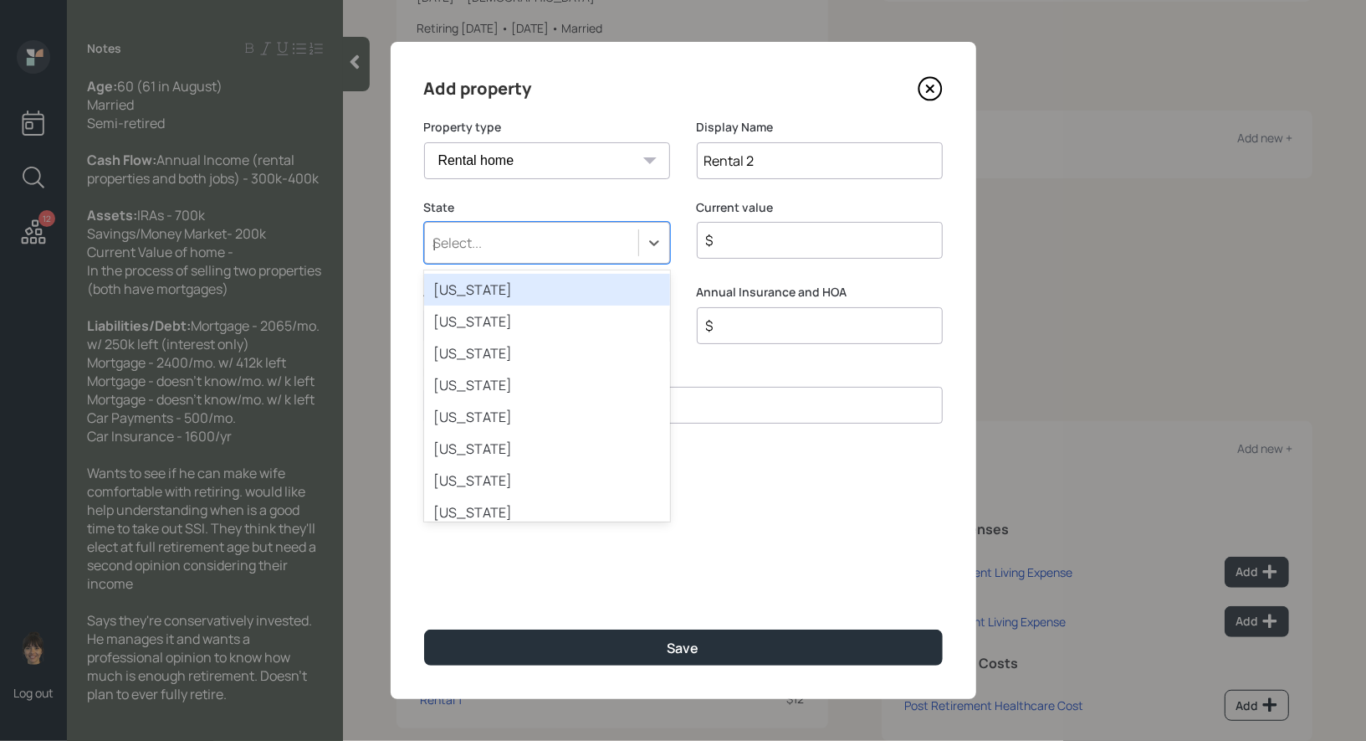
type input "pa"
click at [534, 290] on div "[US_STATE]" at bounding box center [547, 290] width 246 height 32
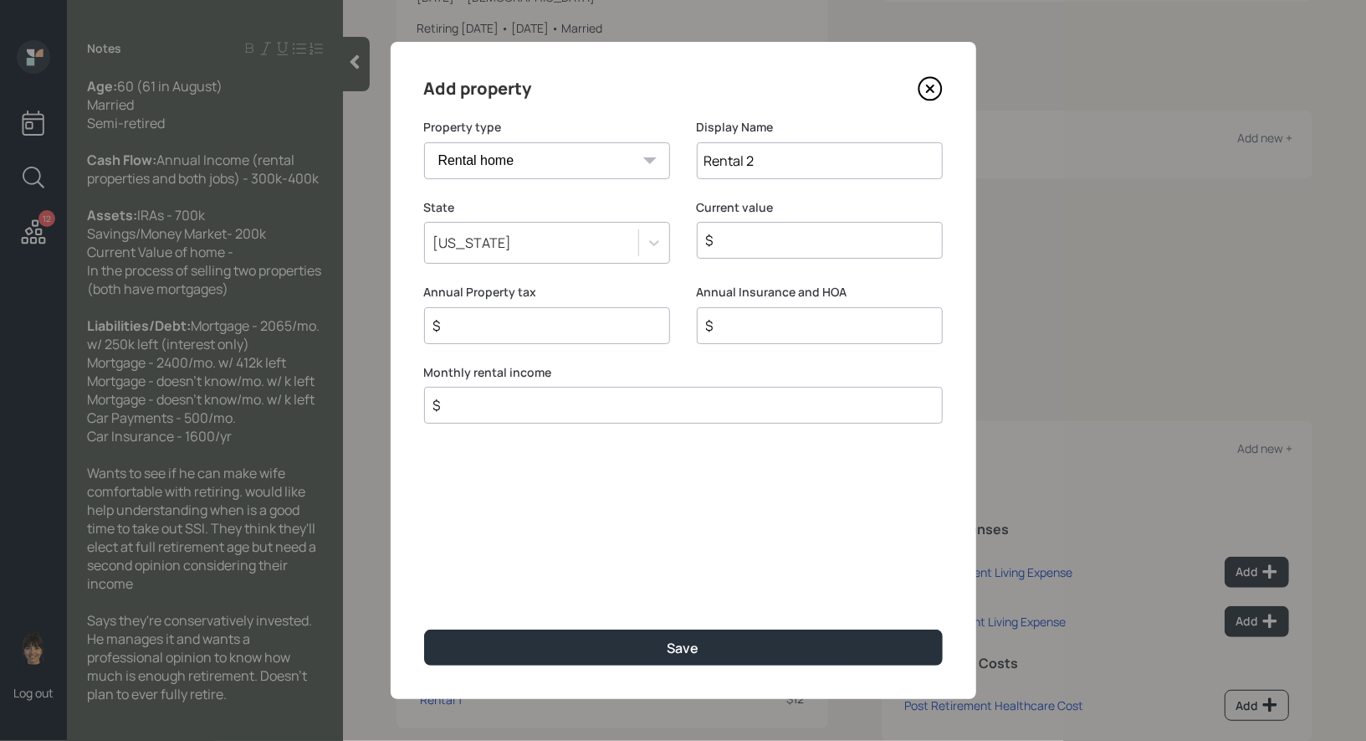
click at [779, 244] on input "$" at bounding box center [814, 240] width 218 height 20
type input "$ 1"
click at [572, 405] on input "$" at bounding box center [677, 405] width 490 height 20
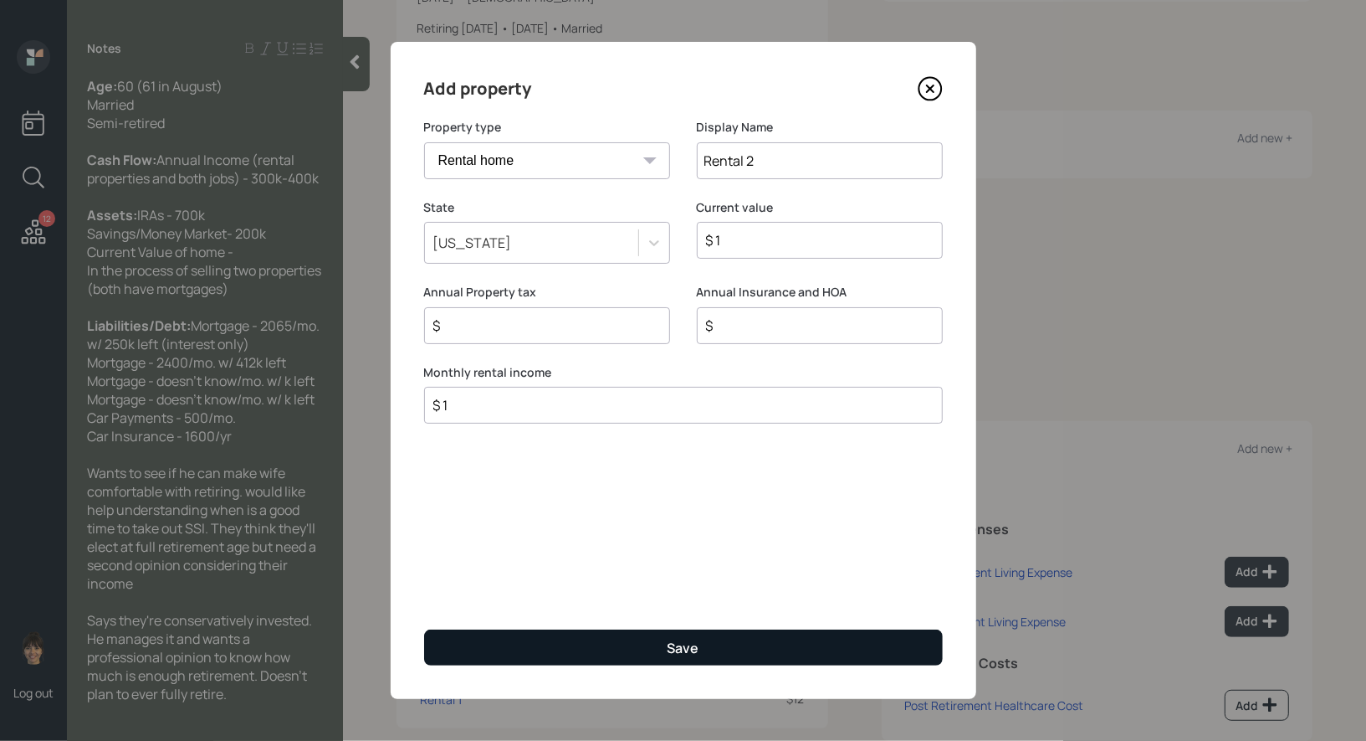
type input "$ 1"
click at [549, 640] on button "Save" at bounding box center [683, 647] width 519 height 36
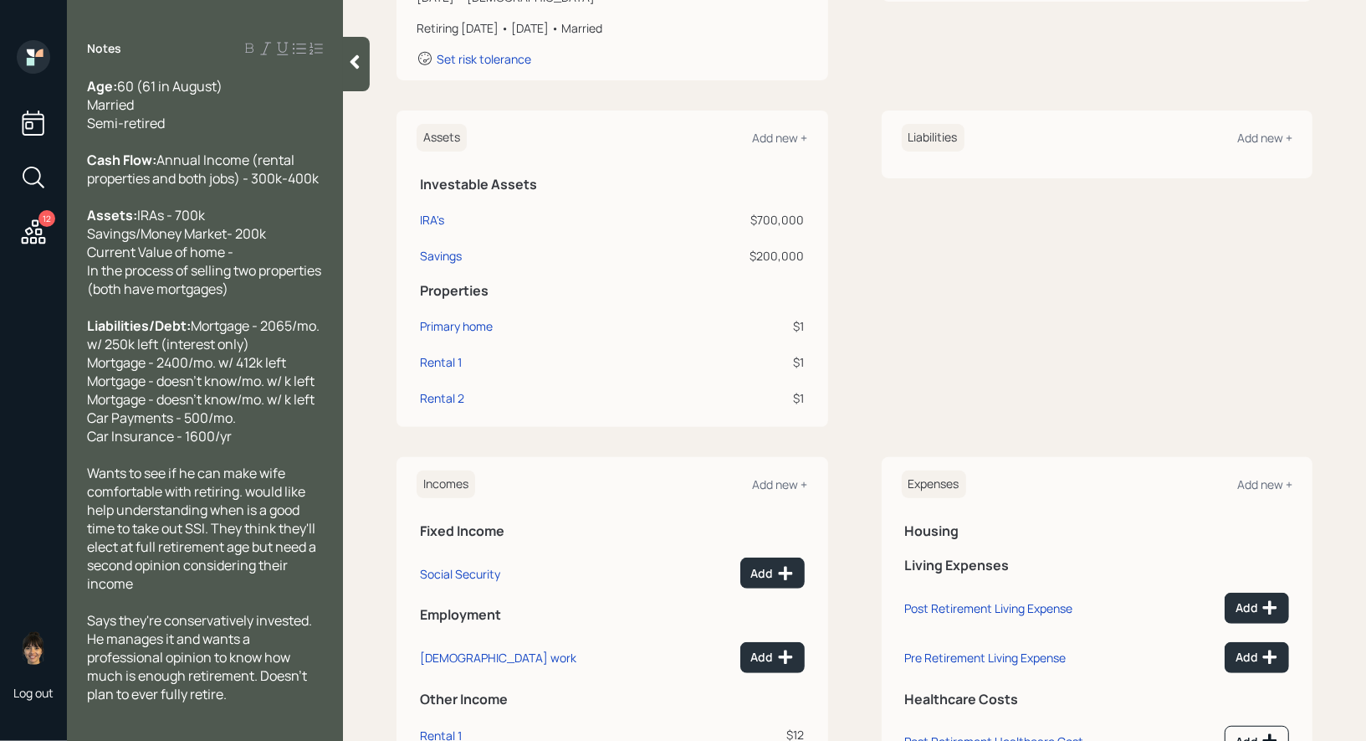
scroll to position [339, 0]
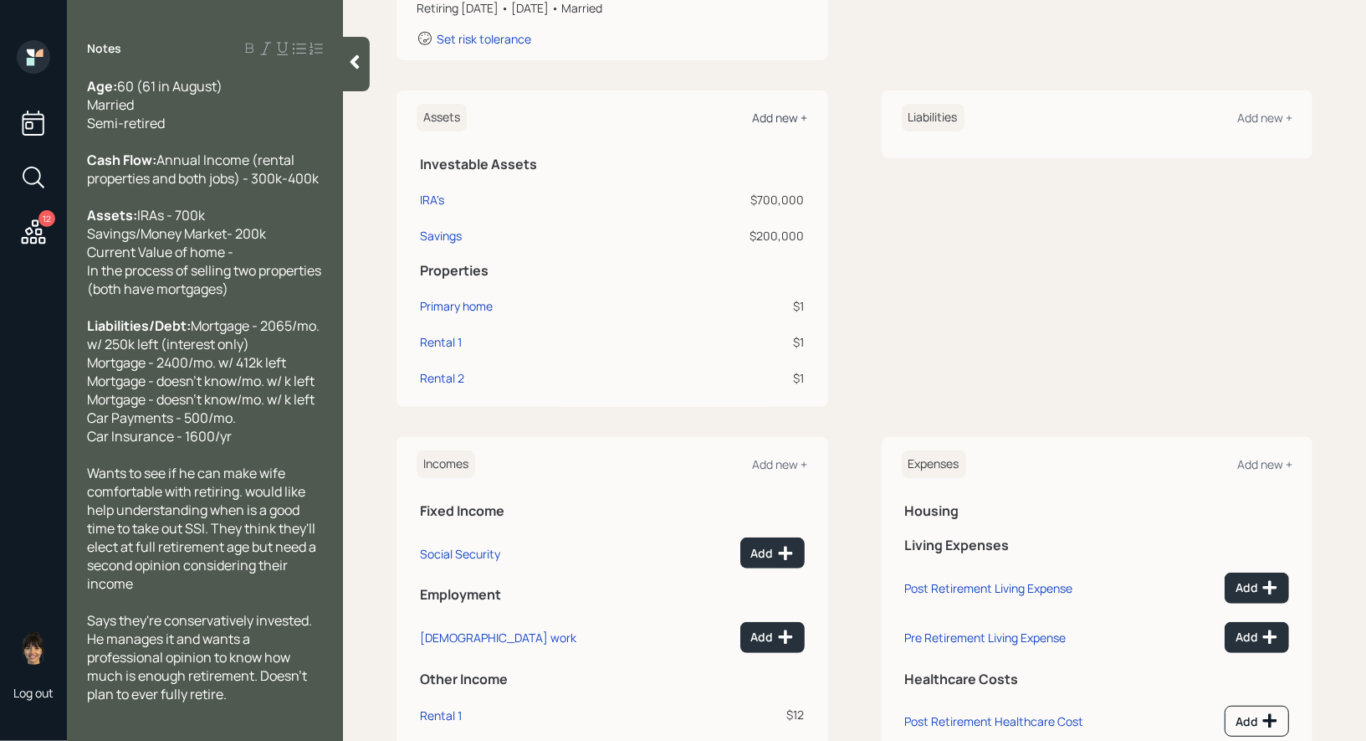
click at [782, 119] on div "Add new +" at bounding box center [780, 118] width 55 height 16
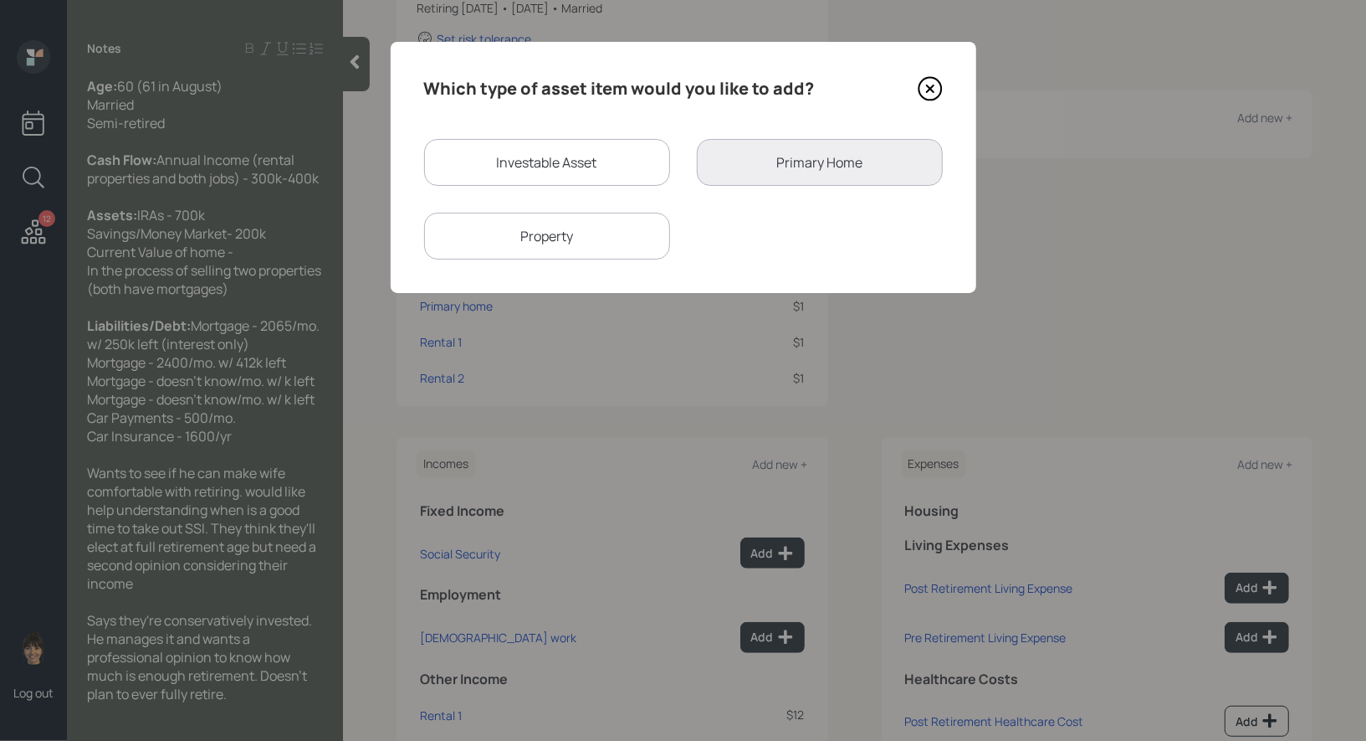
click at [926, 84] on icon at bounding box center [930, 88] width 25 height 25
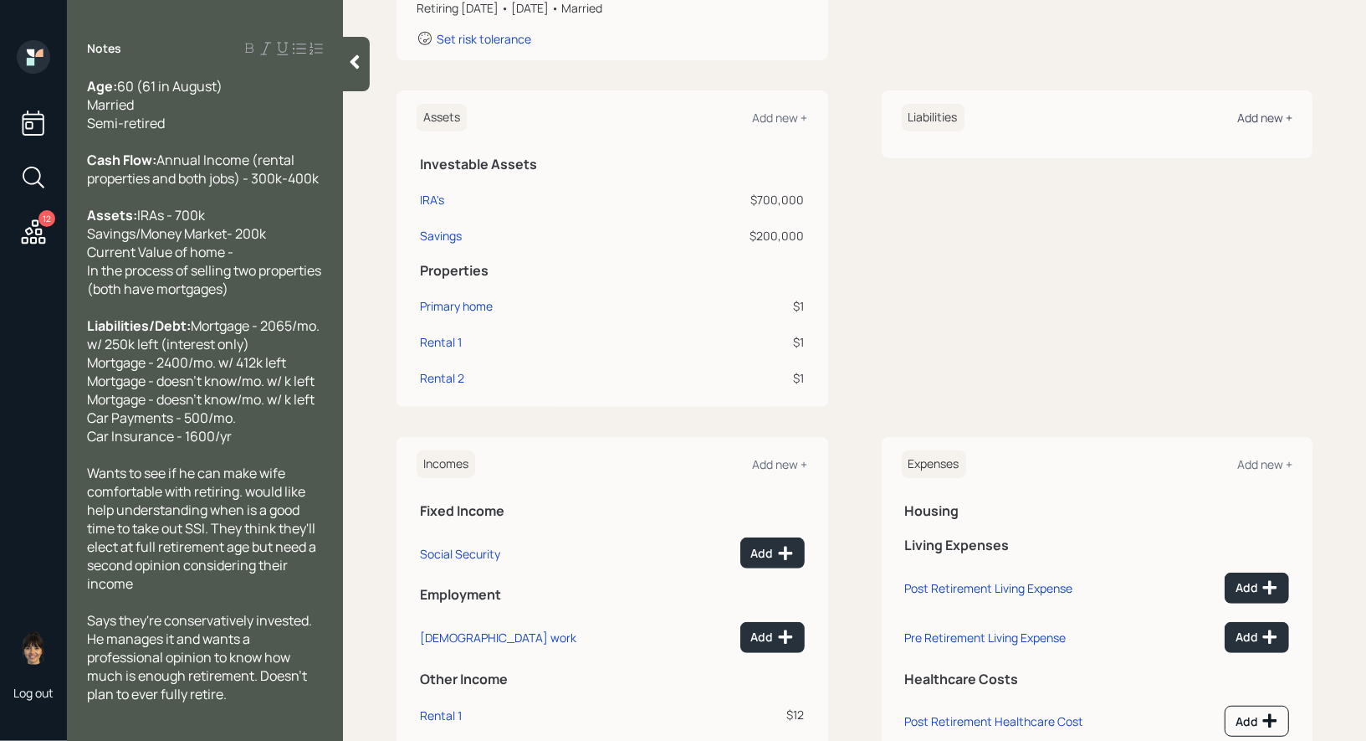
click at [1264, 120] on div "Add new +" at bounding box center [1265, 118] width 55 height 16
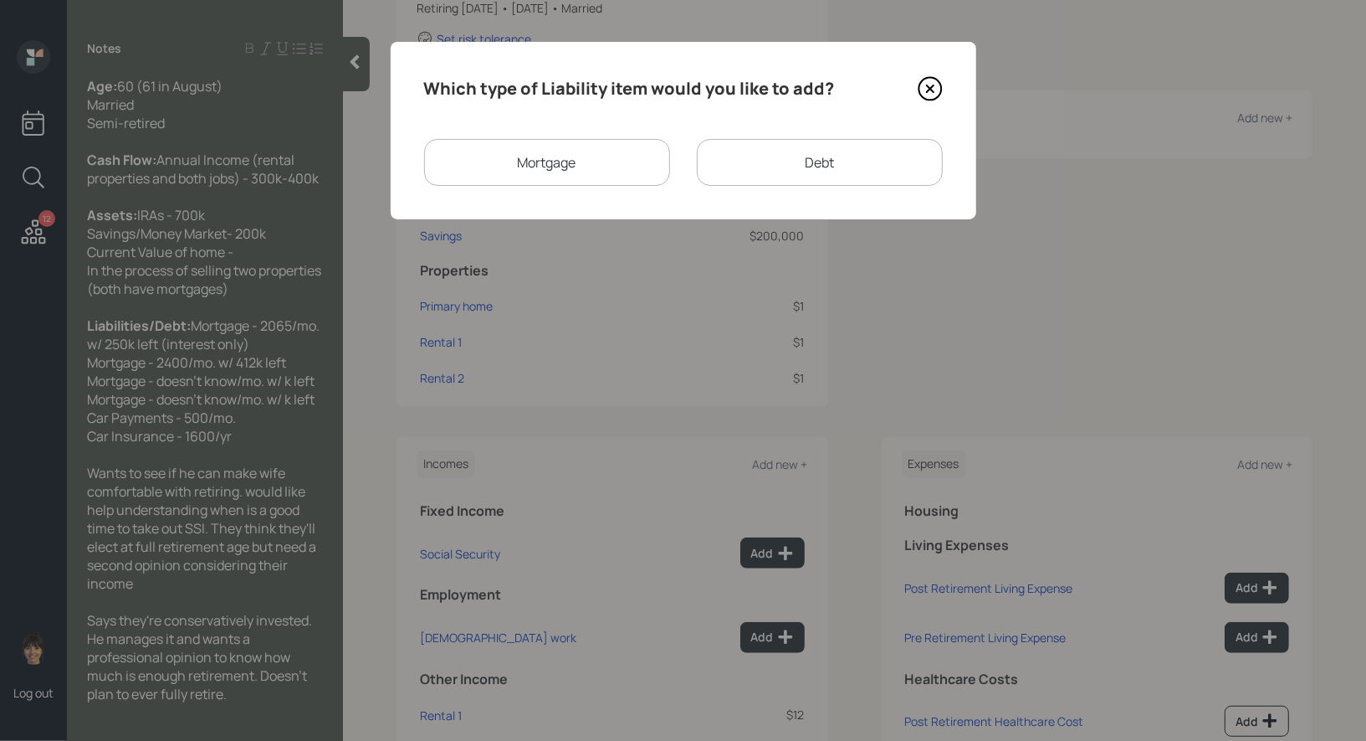
click at [868, 162] on div "Debt" at bounding box center [820, 162] width 246 height 47
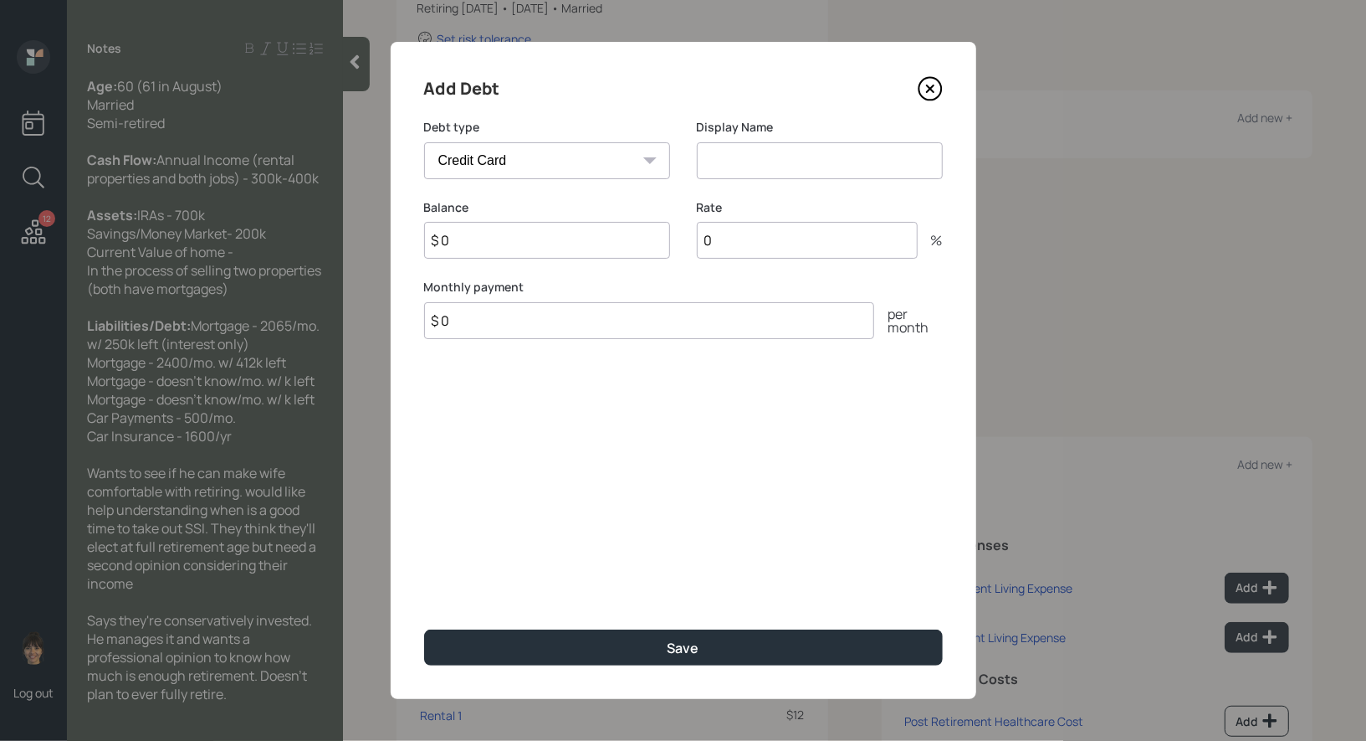
click at [598, 152] on select "Car Credit Card Medical Student Other" at bounding box center [547, 160] width 246 height 37
select select "car"
click at [424, 142] on select "Car Credit Card Medical Student Other" at bounding box center [547, 160] width 246 height 37
click at [757, 153] on input at bounding box center [820, 160] width 246 height 37
type input "Car Loan"
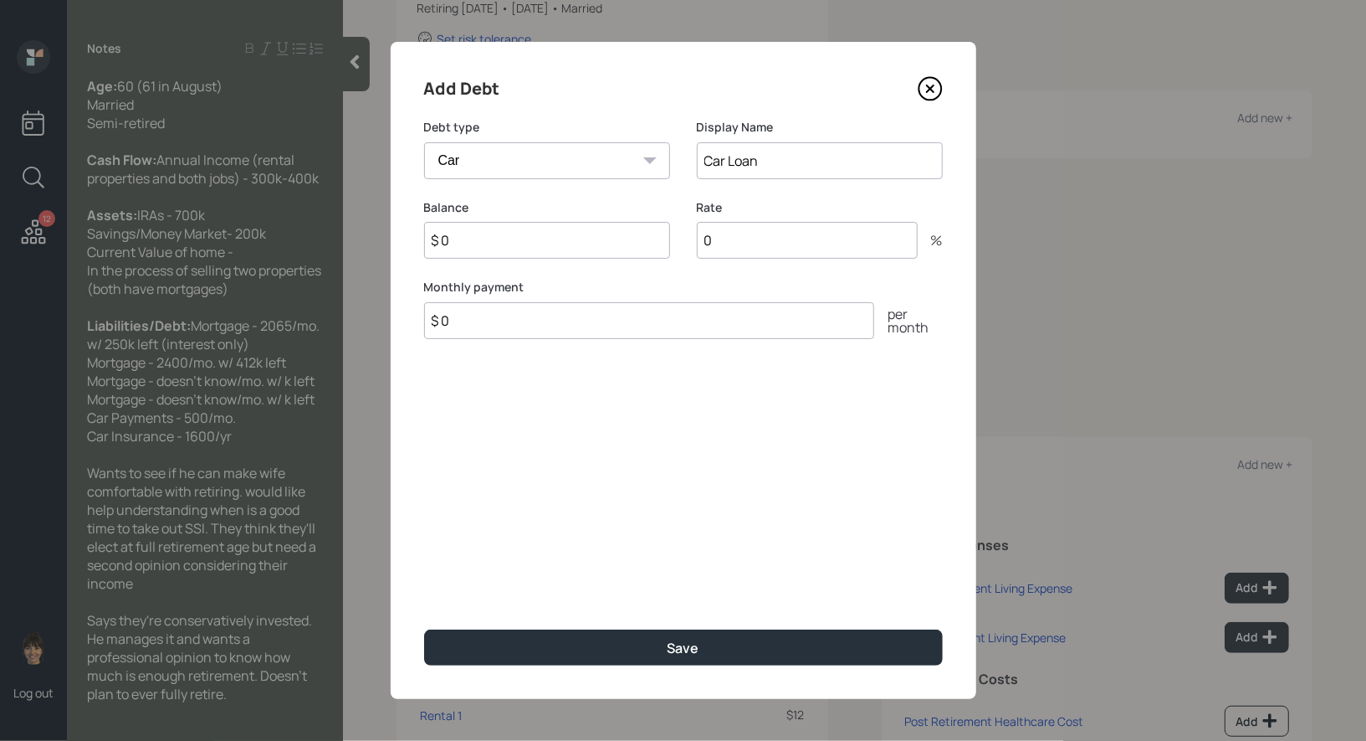
click at [567, 241] on input "$ 0" at bounding box center [547, 240] width 246 height 37
type input "$ 1"
click at [468, 325] on input "$ 0" at bounding box center [649, 320] width 450 height 37
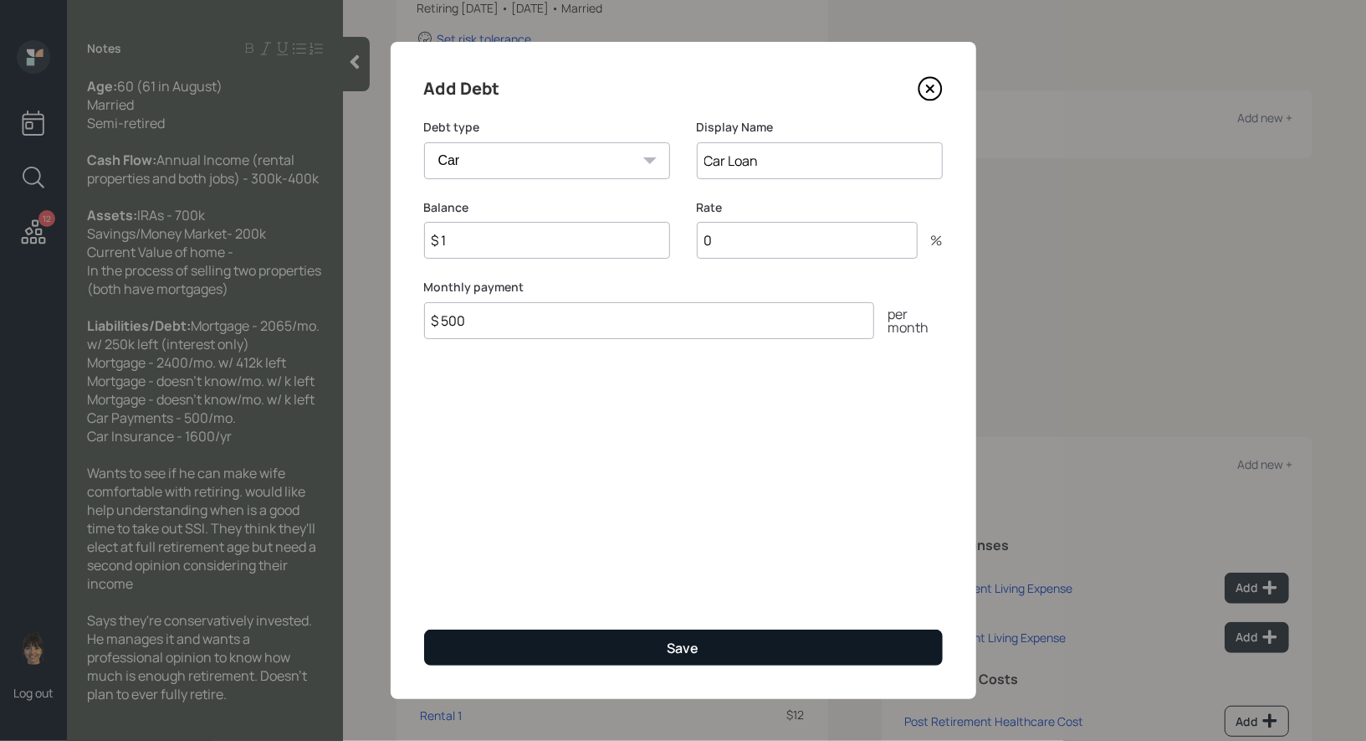
type input "$ 500"
click at [556, 647] on button "Save" at bounding box center [683, 647] width 519 height 36
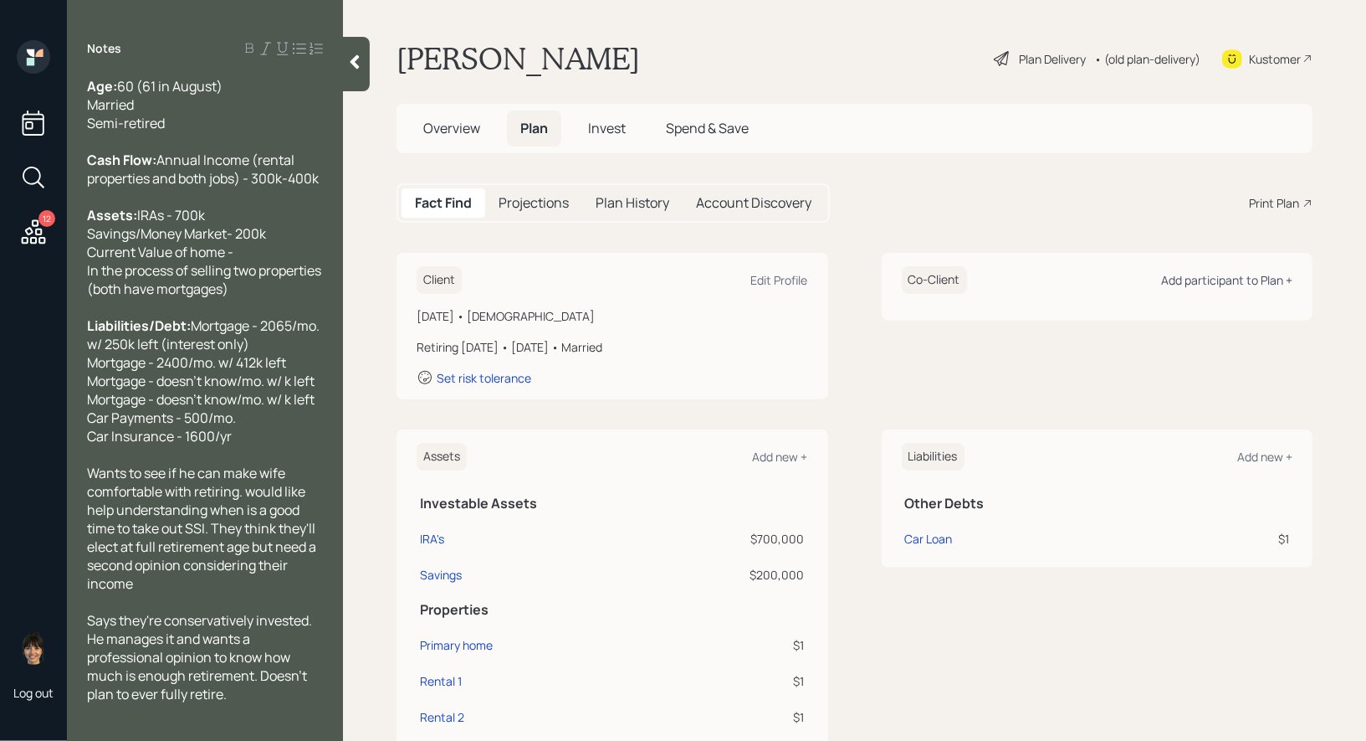
click at [1276, 275] on div "Add participant to Plan +" at bounding box center [1226, 280] width 131 height 16
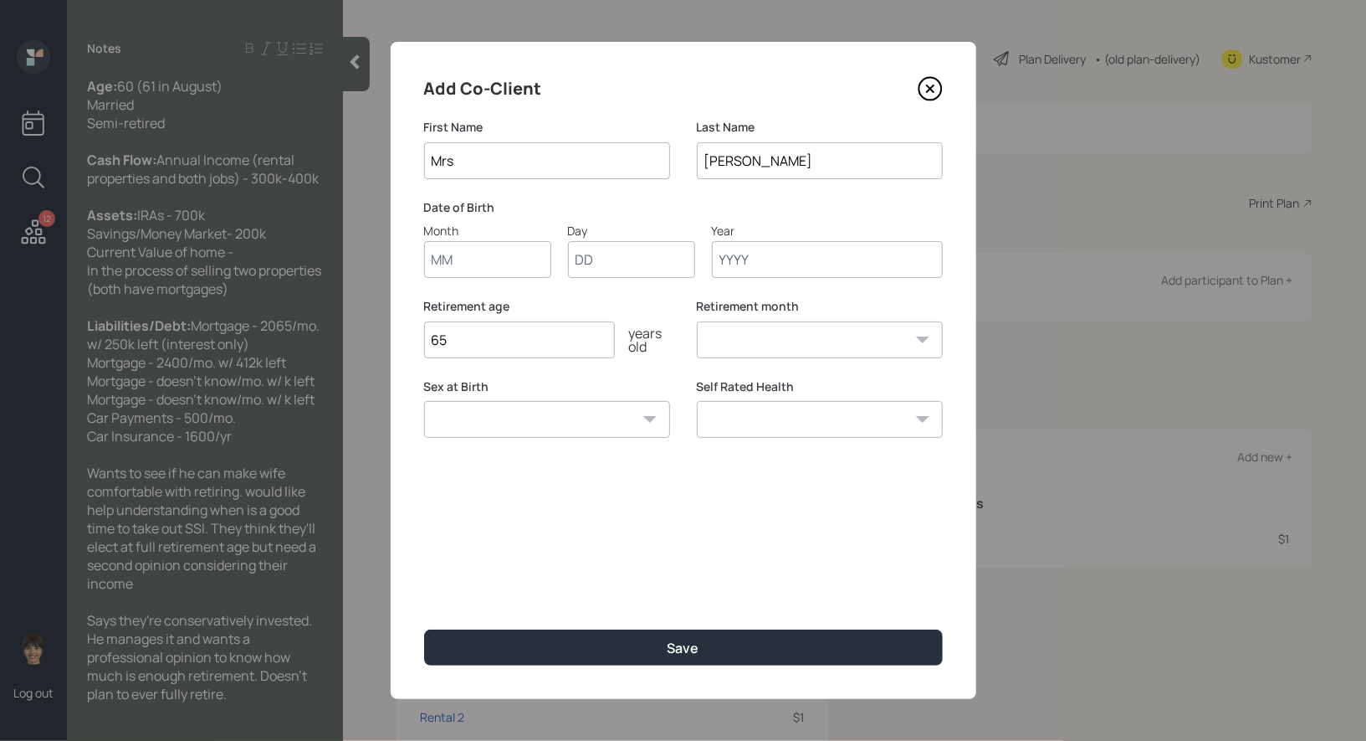
type input "Mrs"
click at [478, 268] on input "Month" at bounding box center [487, 259] width 127 height 37
type input "01"
type input "1965"
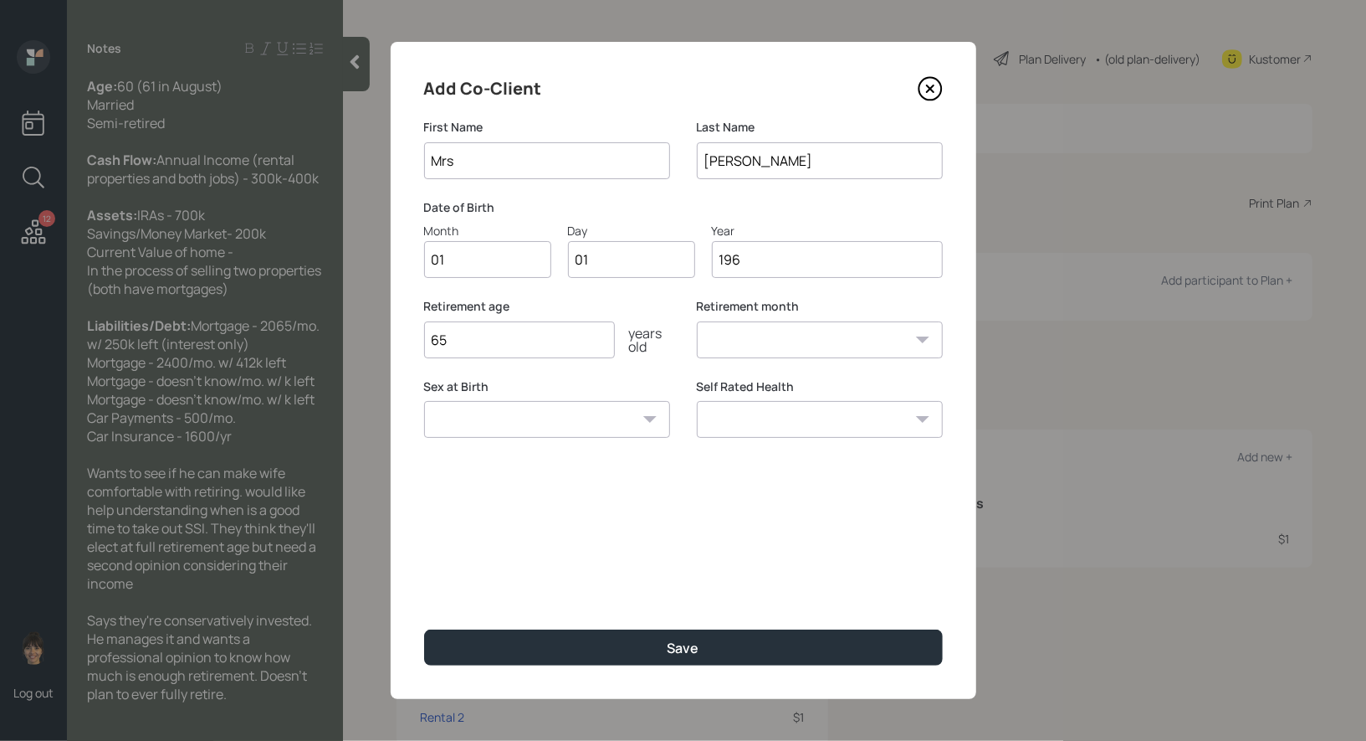
select select "1"
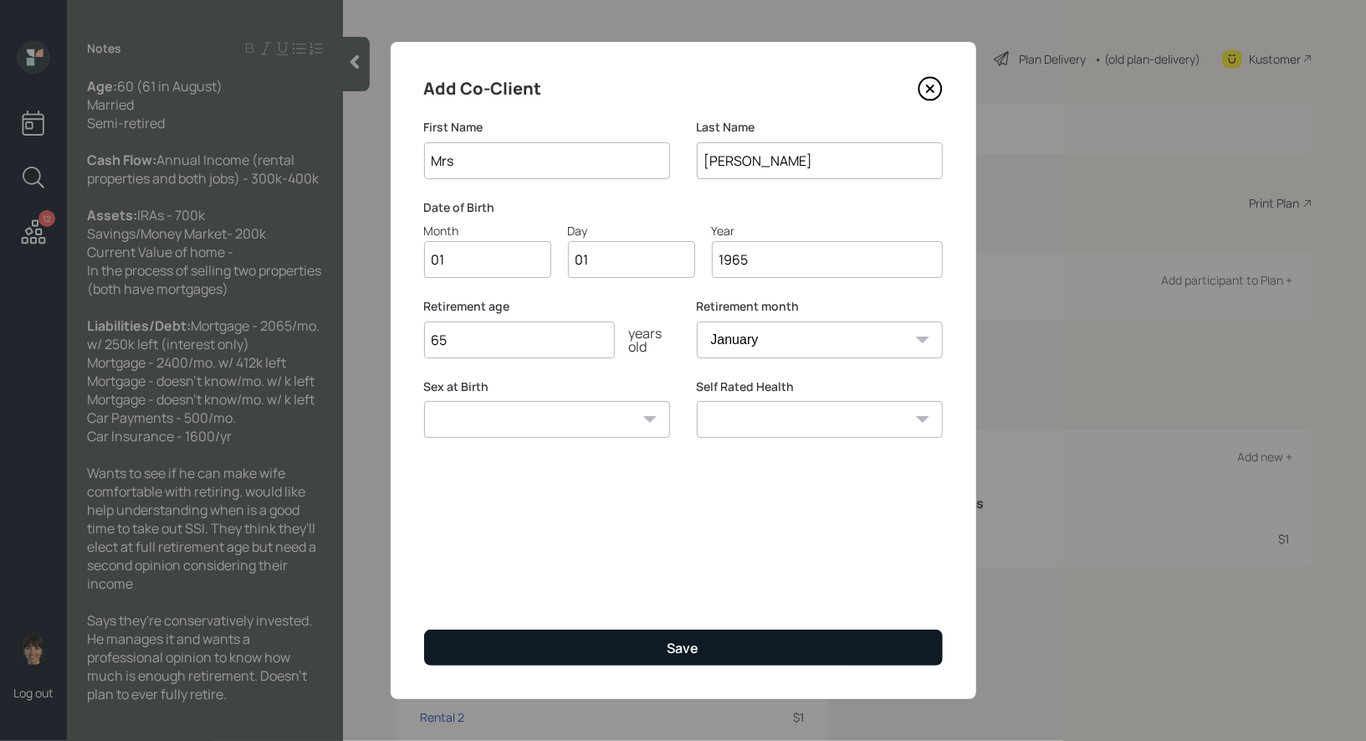
type input "1965"
click at [564, 646] on button "Save" at bounding box center [683, 647] width 519 height 36
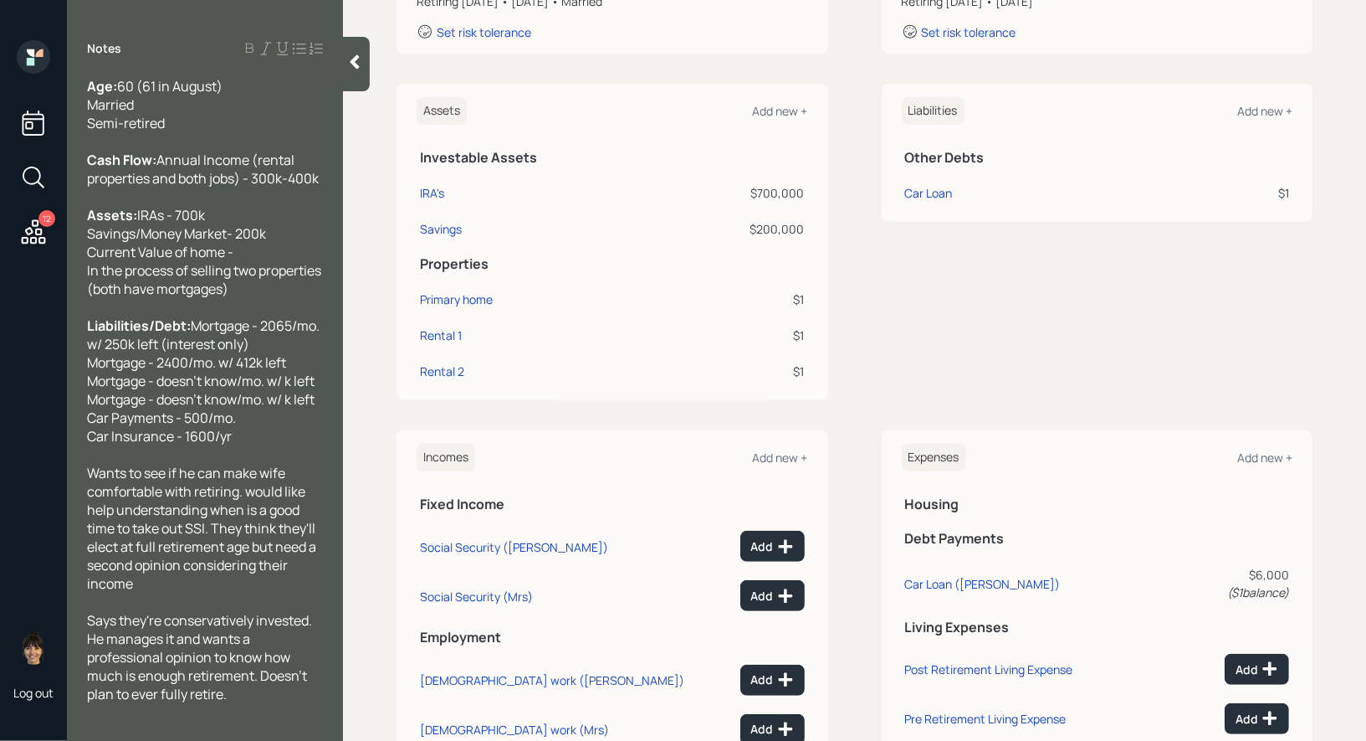
scroll to position [513, 0]
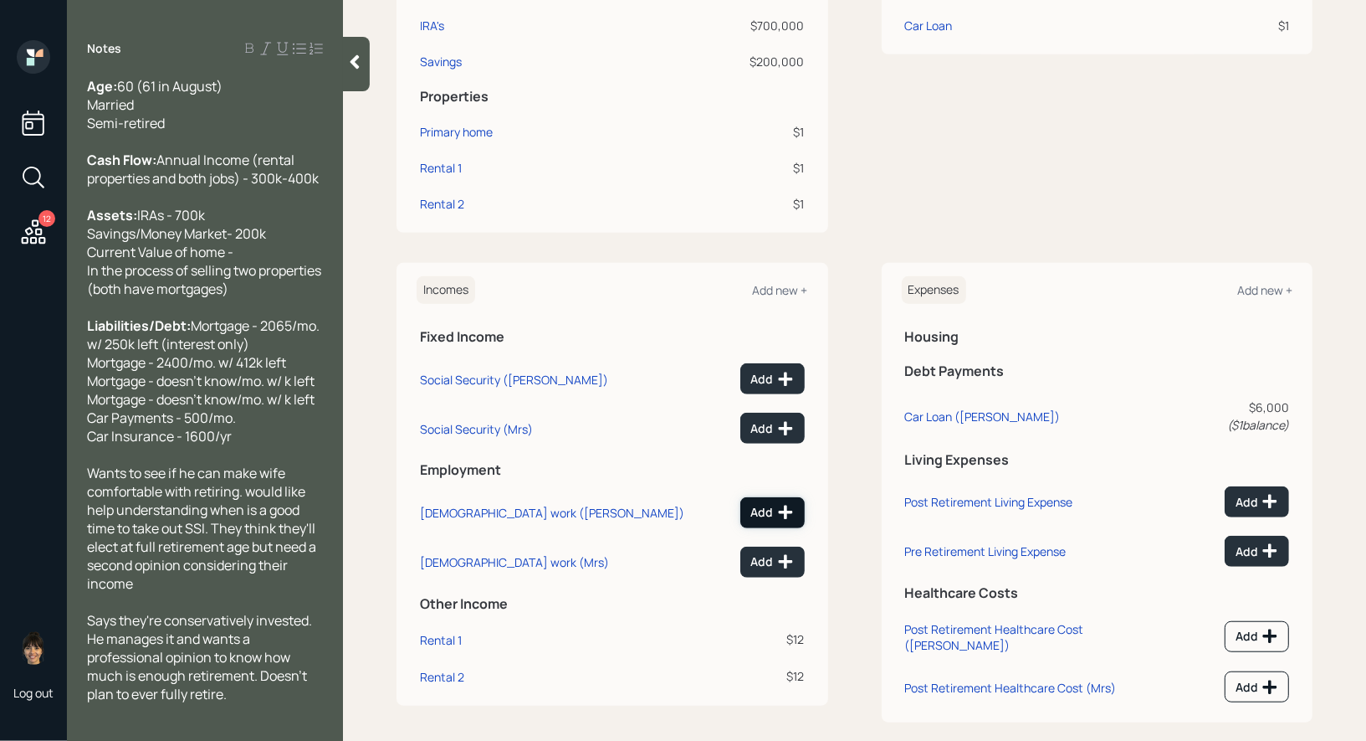
click at [771, 506] on div "Add" at bounding box center [772, 512] width 43 height 17
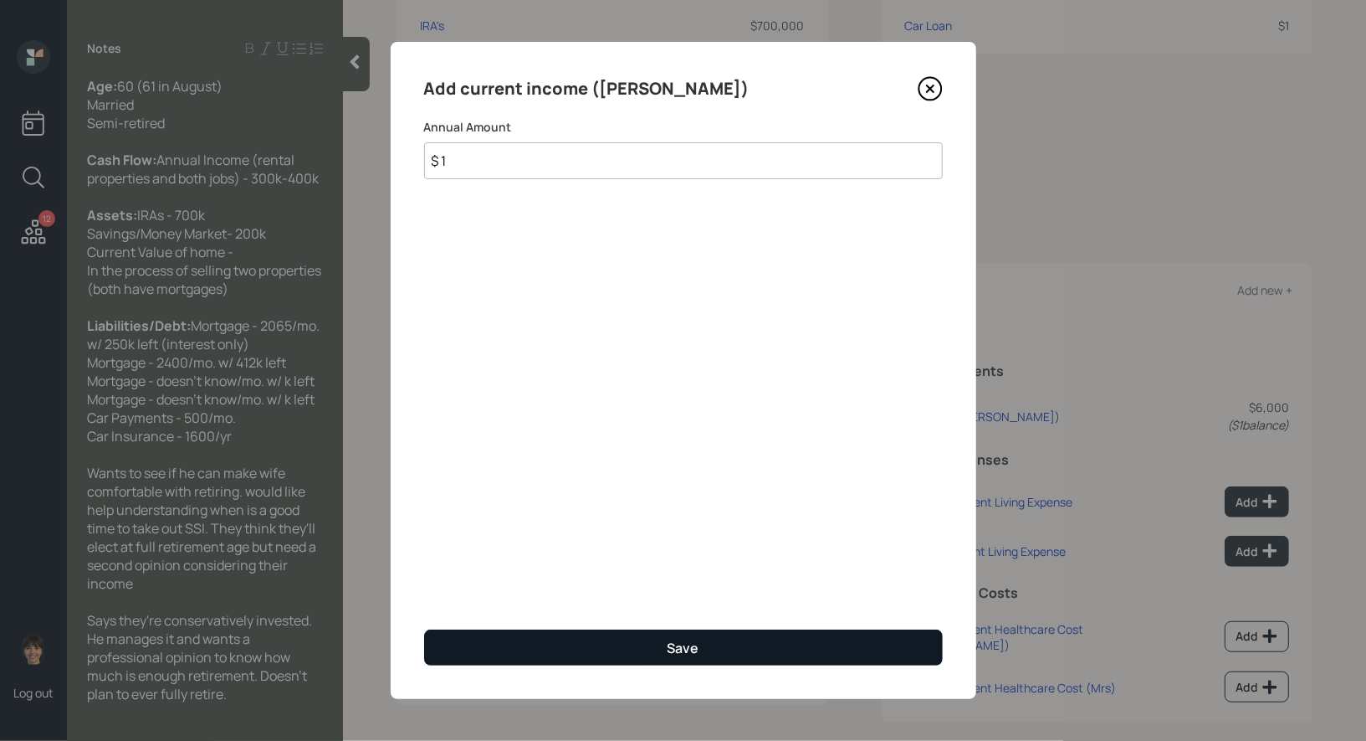
type input "$ 1"
click at [671, 645] on div "Save" at bounding box center [684, 647] width 32 height 18
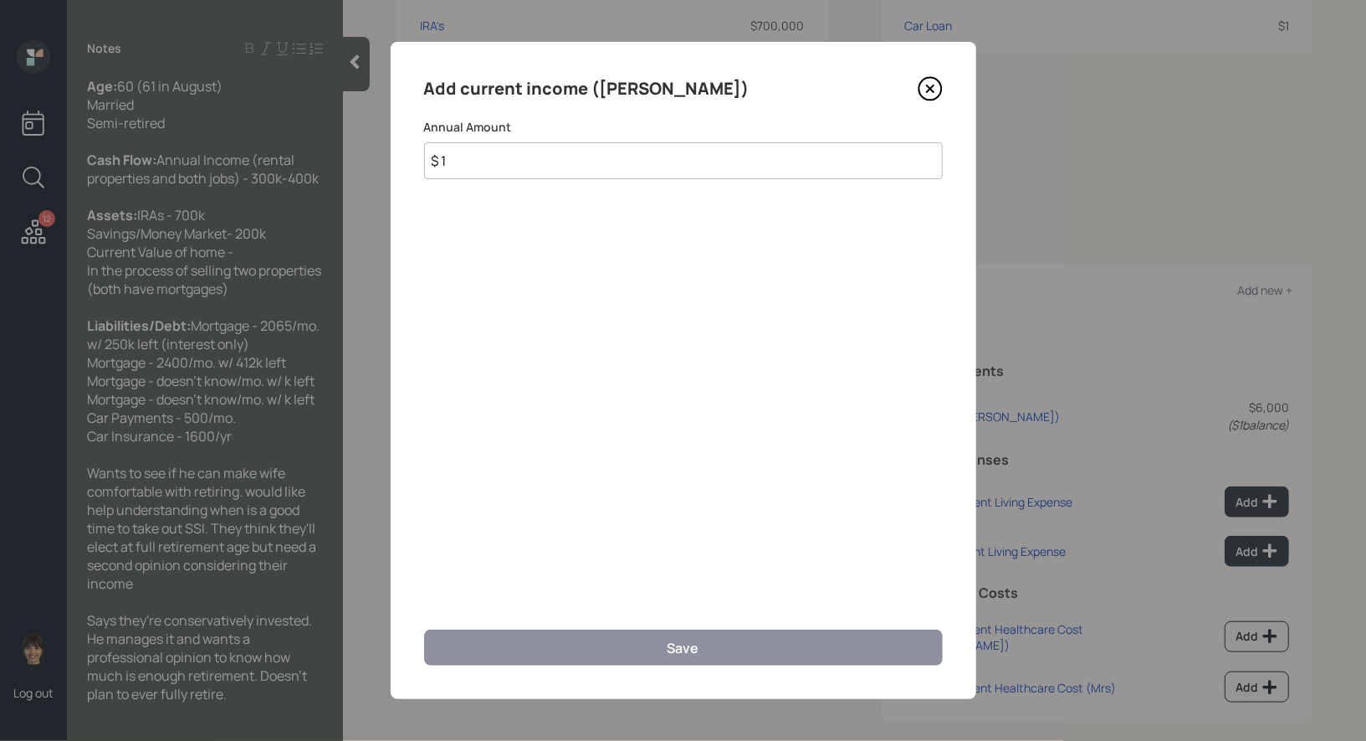
scroll to position [511, 0]
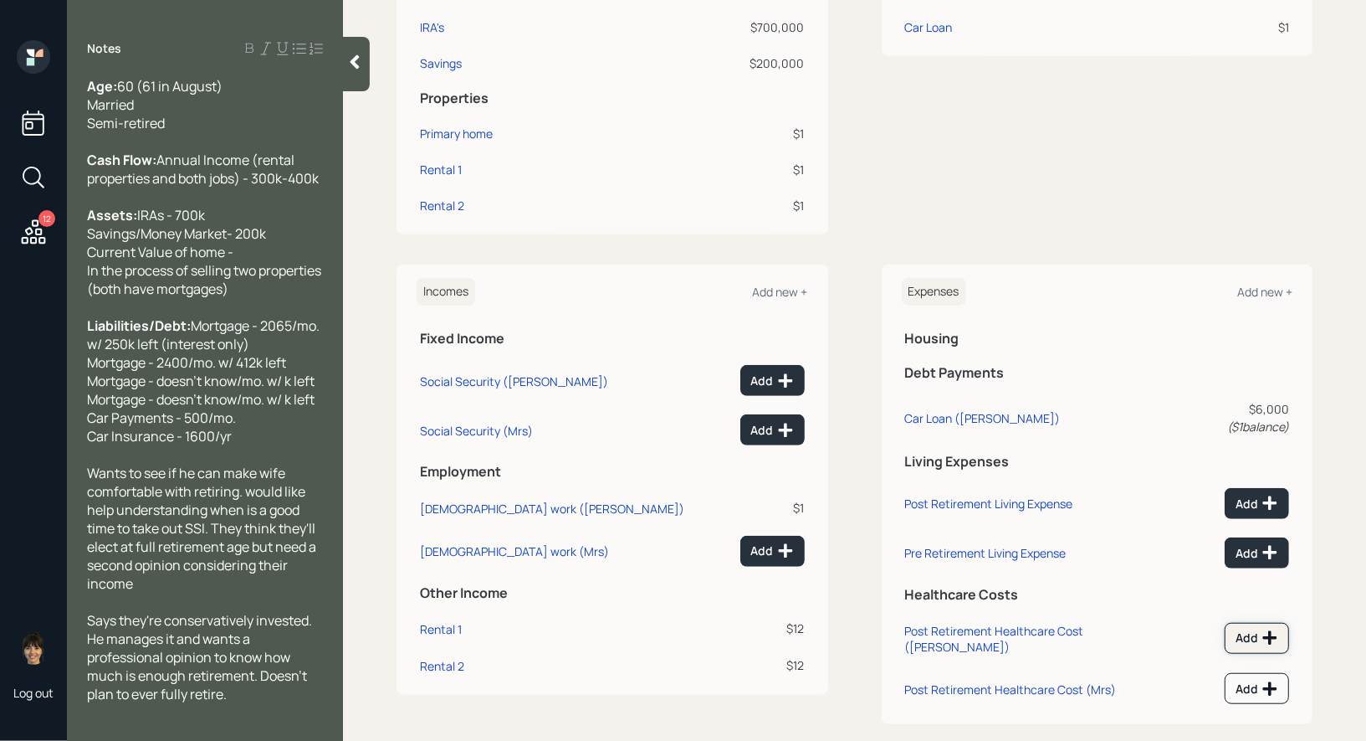
click at [1260, 629] on div "Add" at bounding box center [1257, 637] width 43 height 17
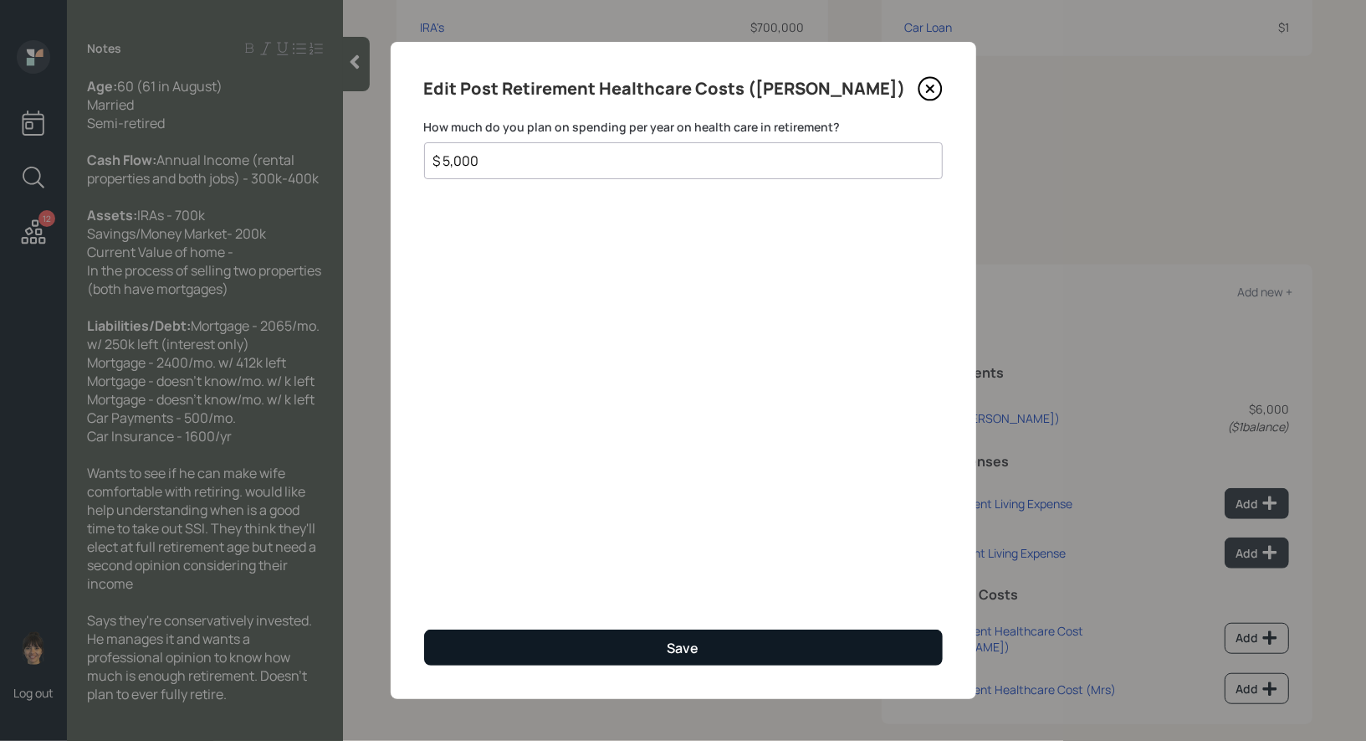
type input "$ 5,000"
click at [842, 648] on button "Save" at bounding box center [683, 647] width 519 height 36
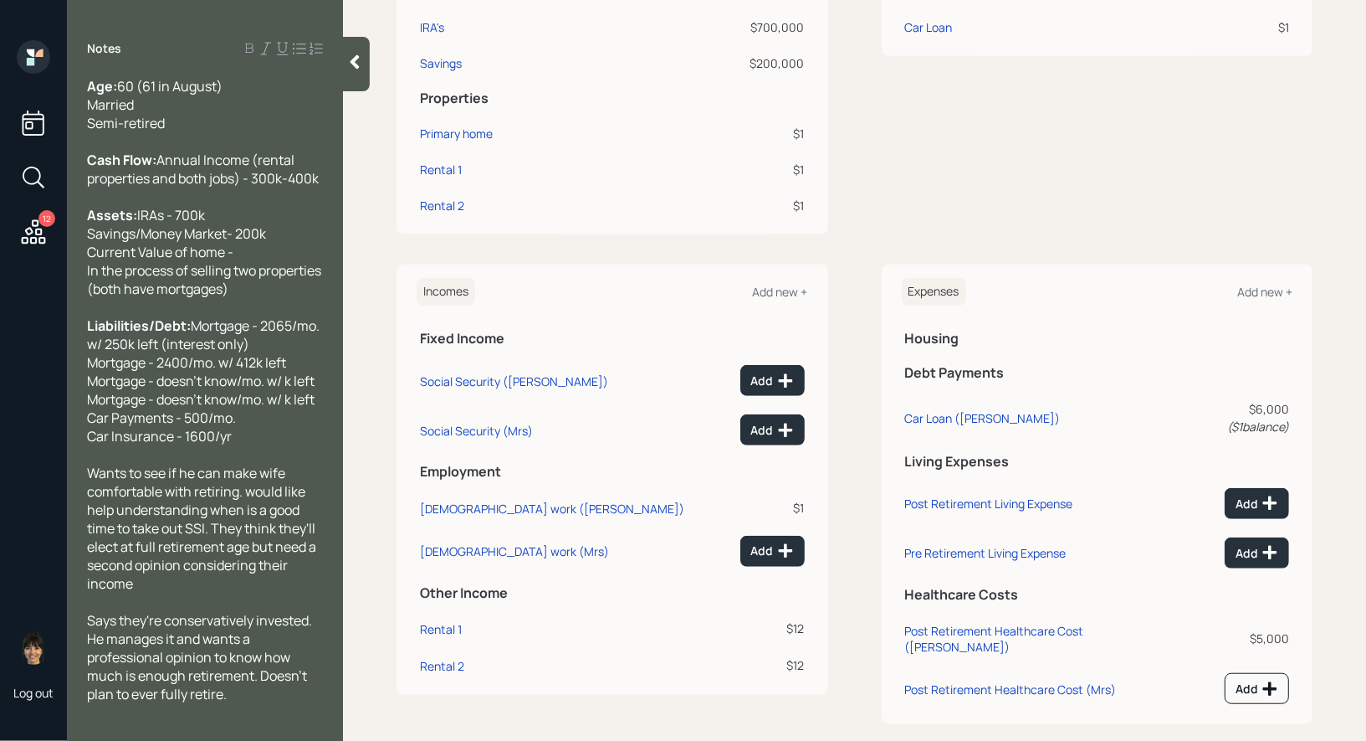
scroll to position [502, 0]
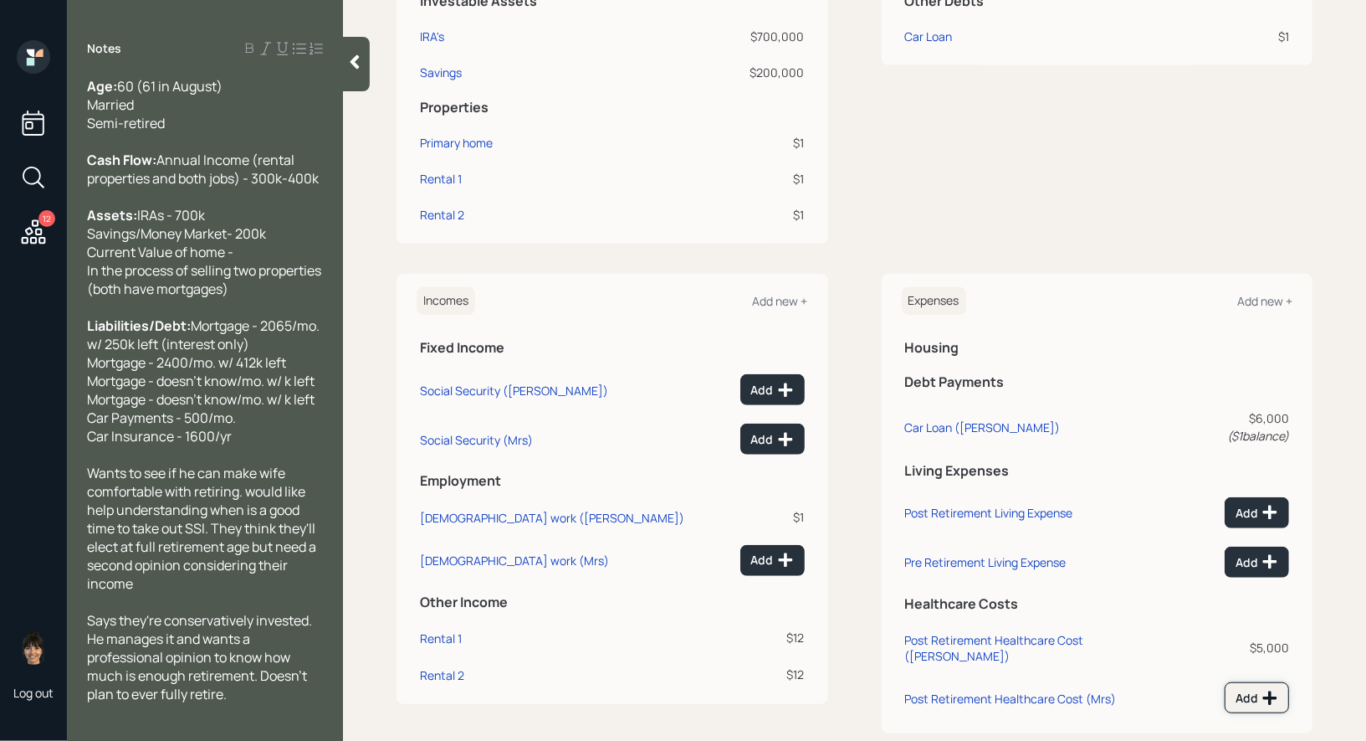
click at [1250, 690] on div "Add" at bounding box center [1257, 698] width 43 height 17
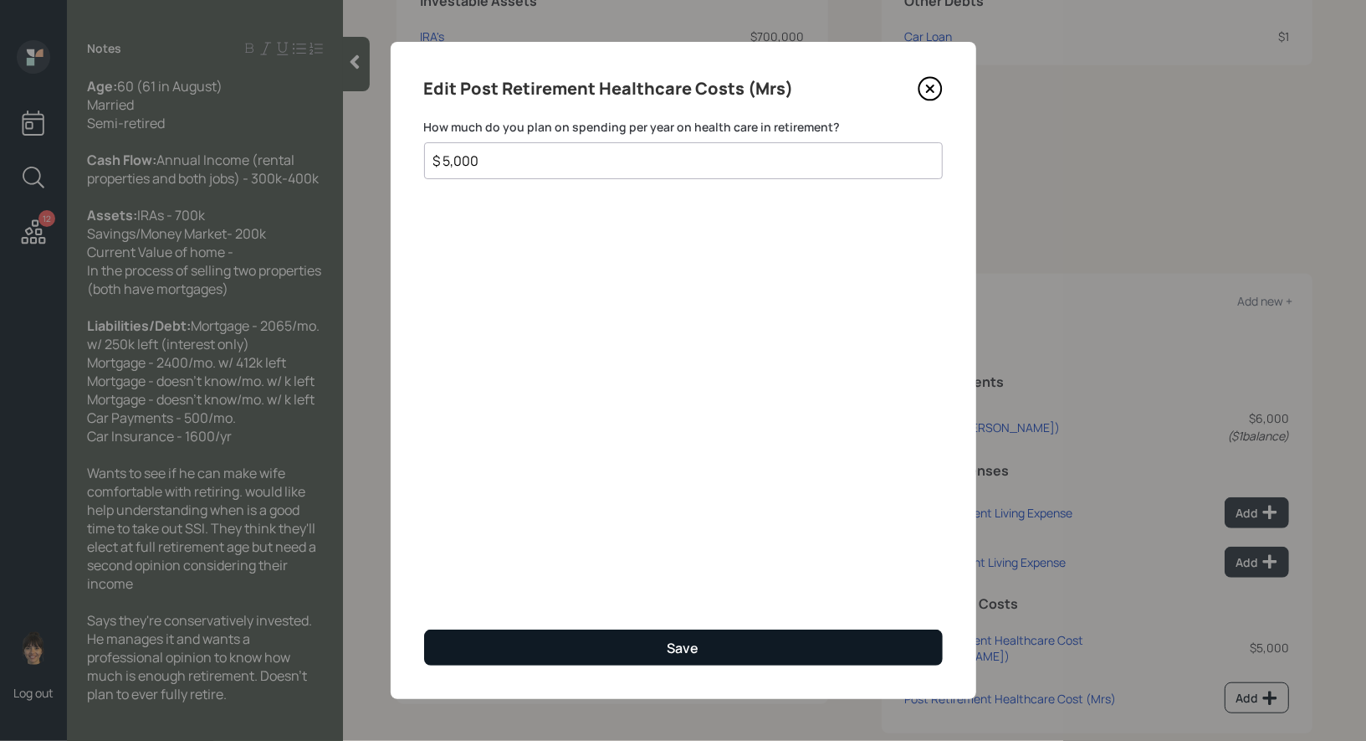
type input "$ 5,000"
click at [877, 649] on button "Save" at bounding box center [683, 647] width 519 height 36
